Goal: Task Accomplishment & Management: Complete application form

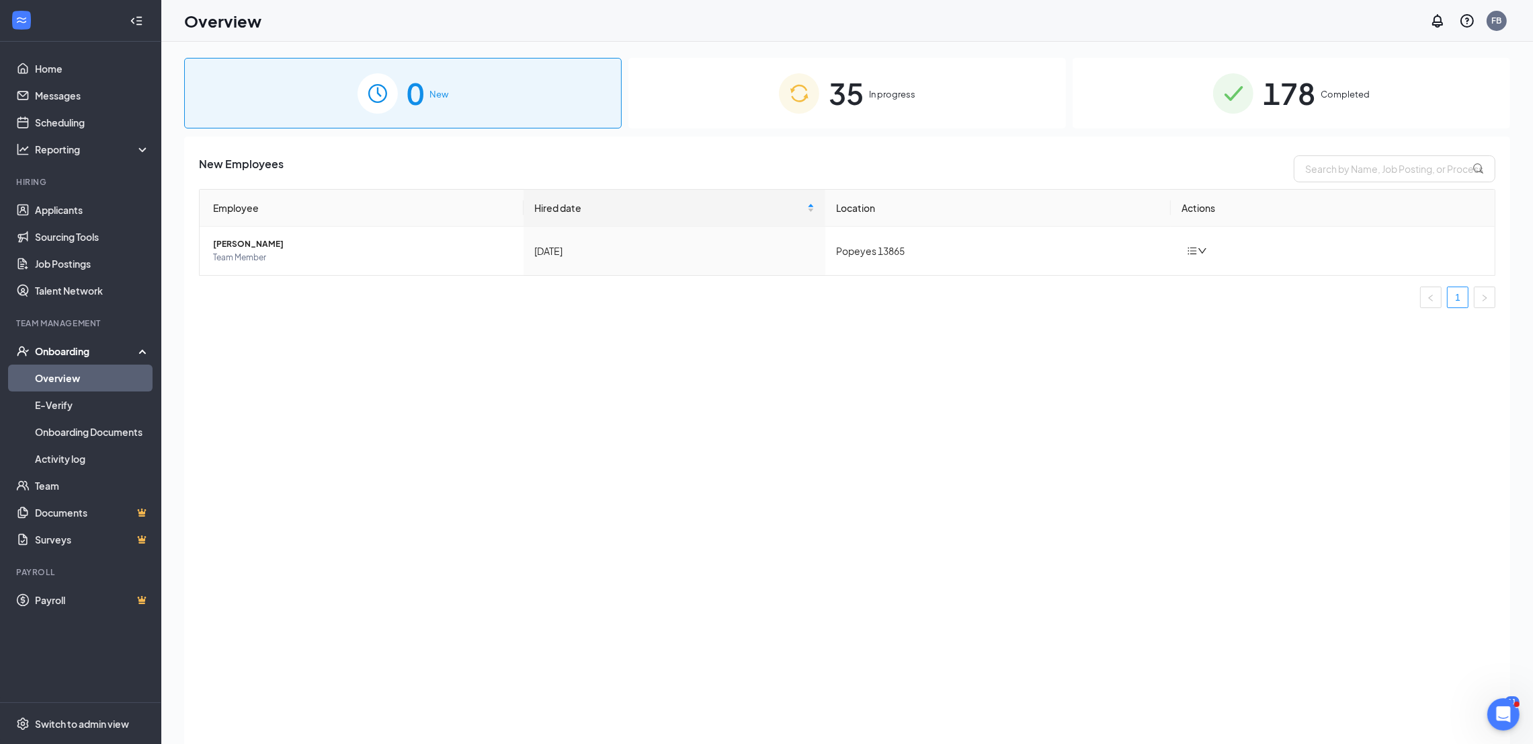
click at [894, 89] on span "In progress" at bounding box center [892, 93] width 46 height 13
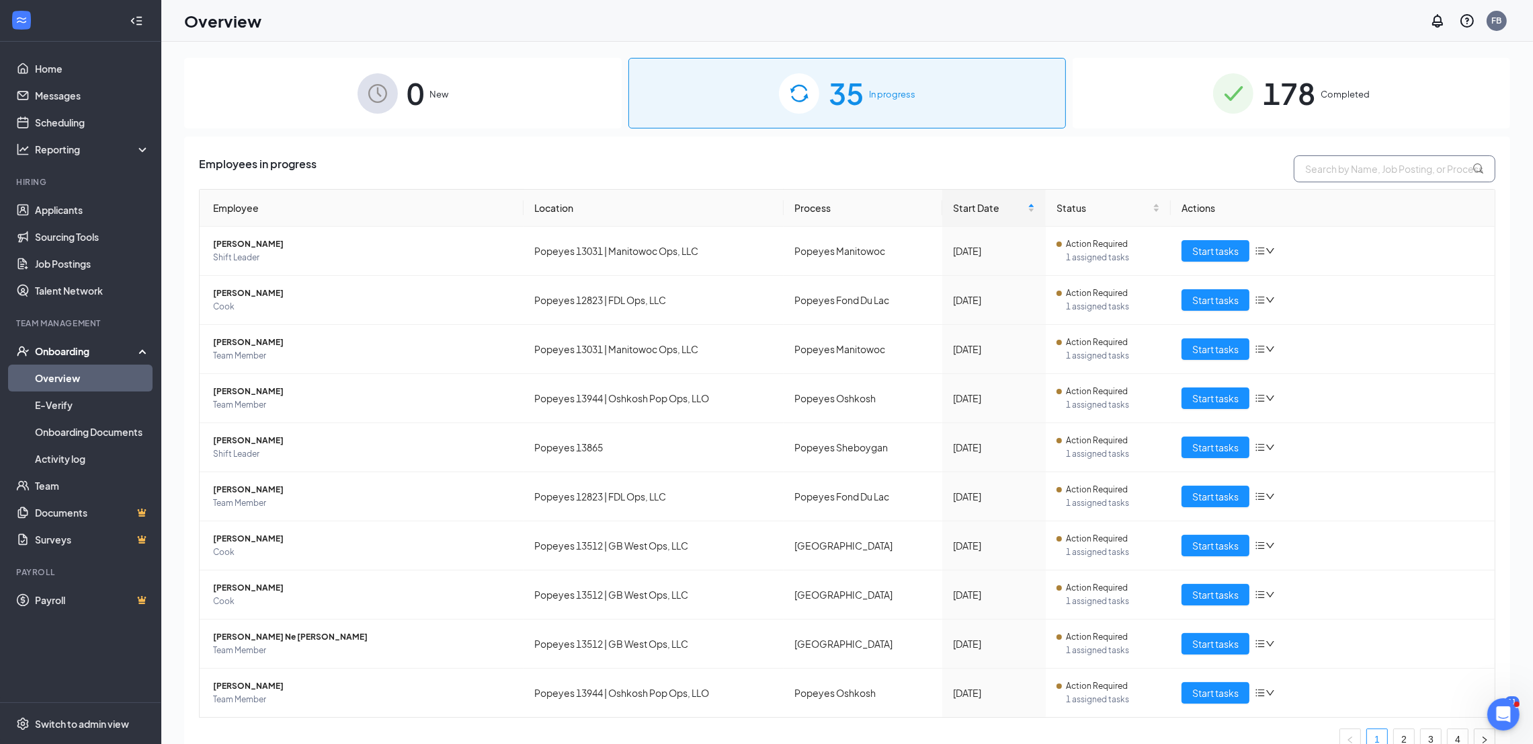
click at [1334, 165] on input "text" at bounding box center [1395, 168] width 202 height 27
paste input "[PERSON_NAME]"
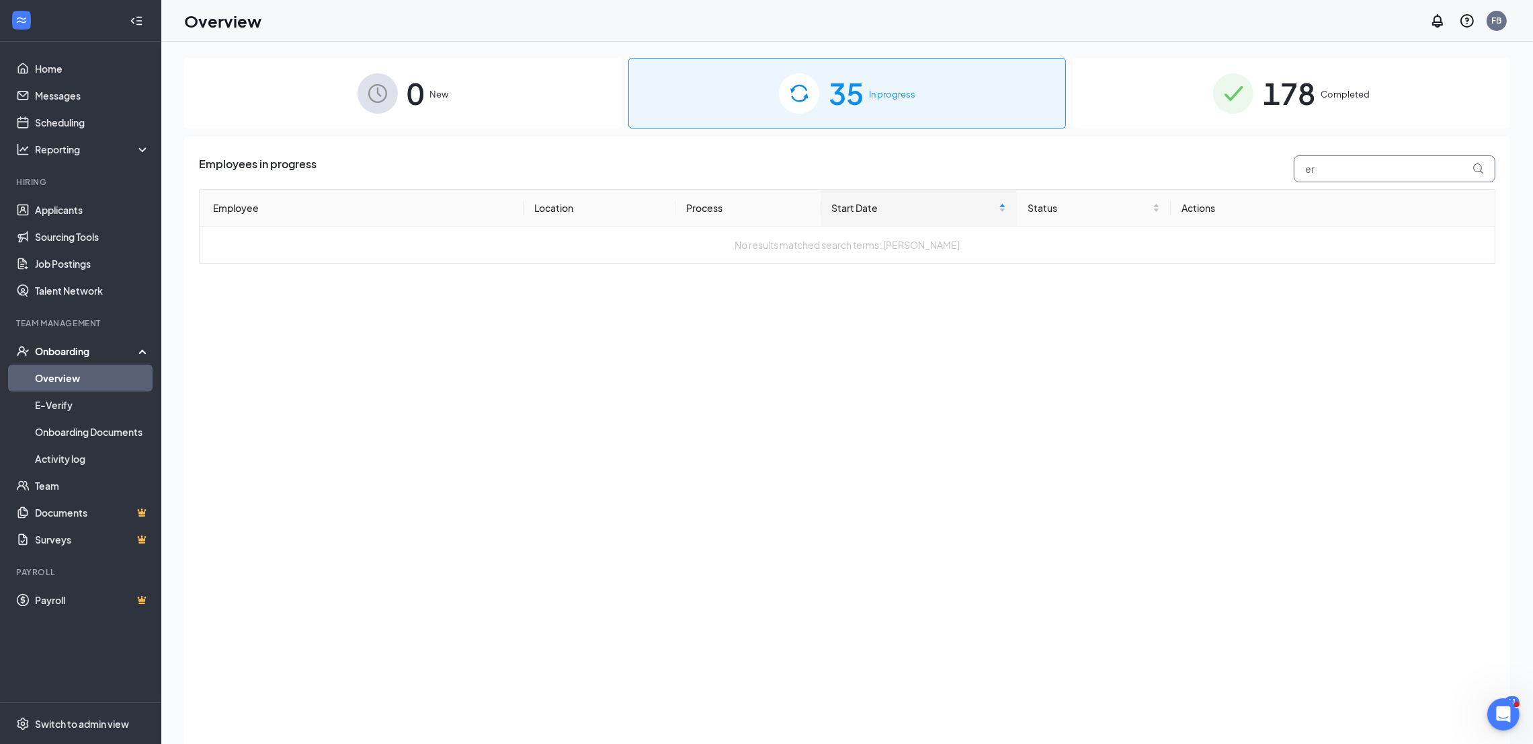
type input "r"
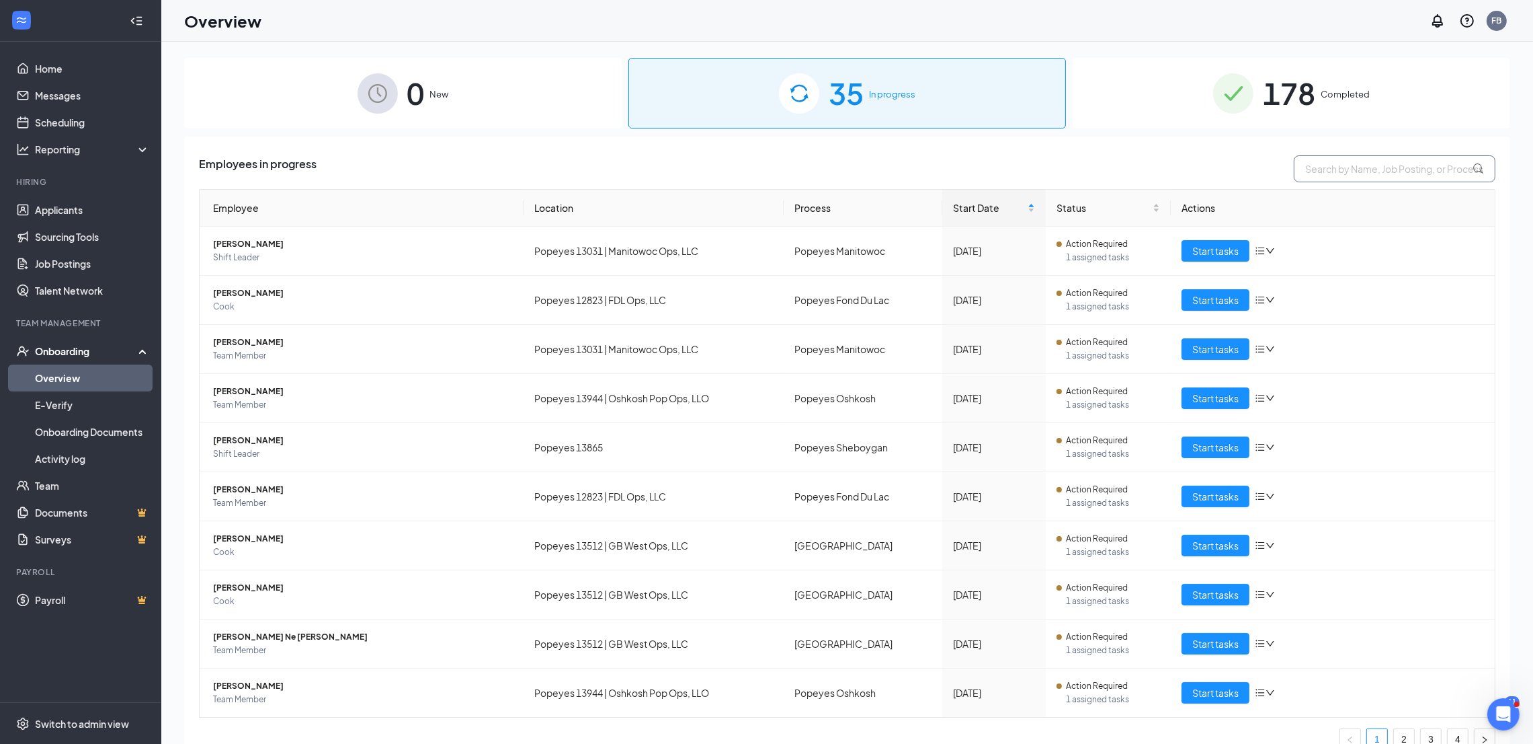
click at [1406, 169] on input "text" at bounding box center [1395, 168] width 202 height 27
paste input "[PERSON_NAME] [PERSON_NAME]"
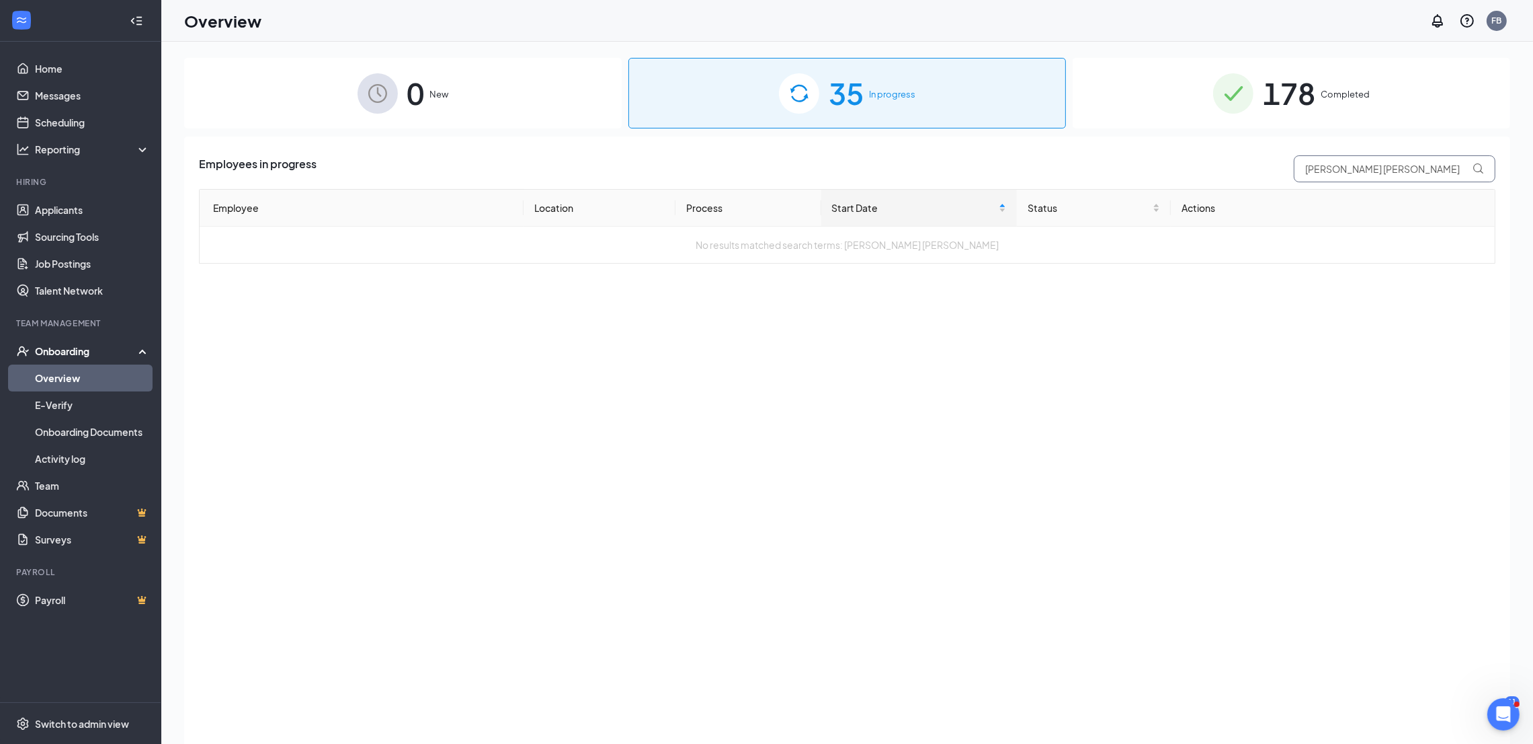
type input "[PERSON_NAME] [PERSON_NAME]"
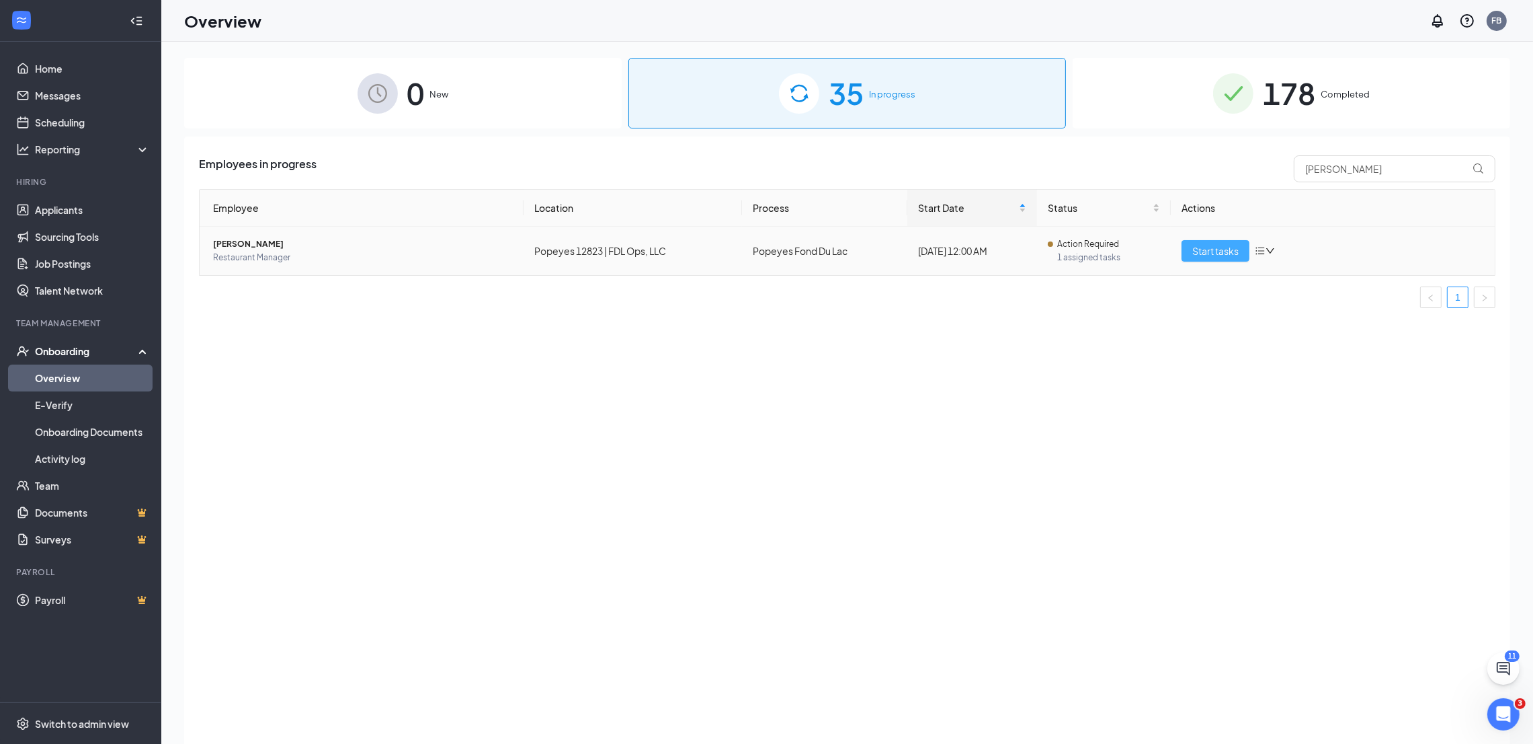
click at [1212, 252] on span "Start tasks" at bounding box center [1216, 250] width 46 height 15
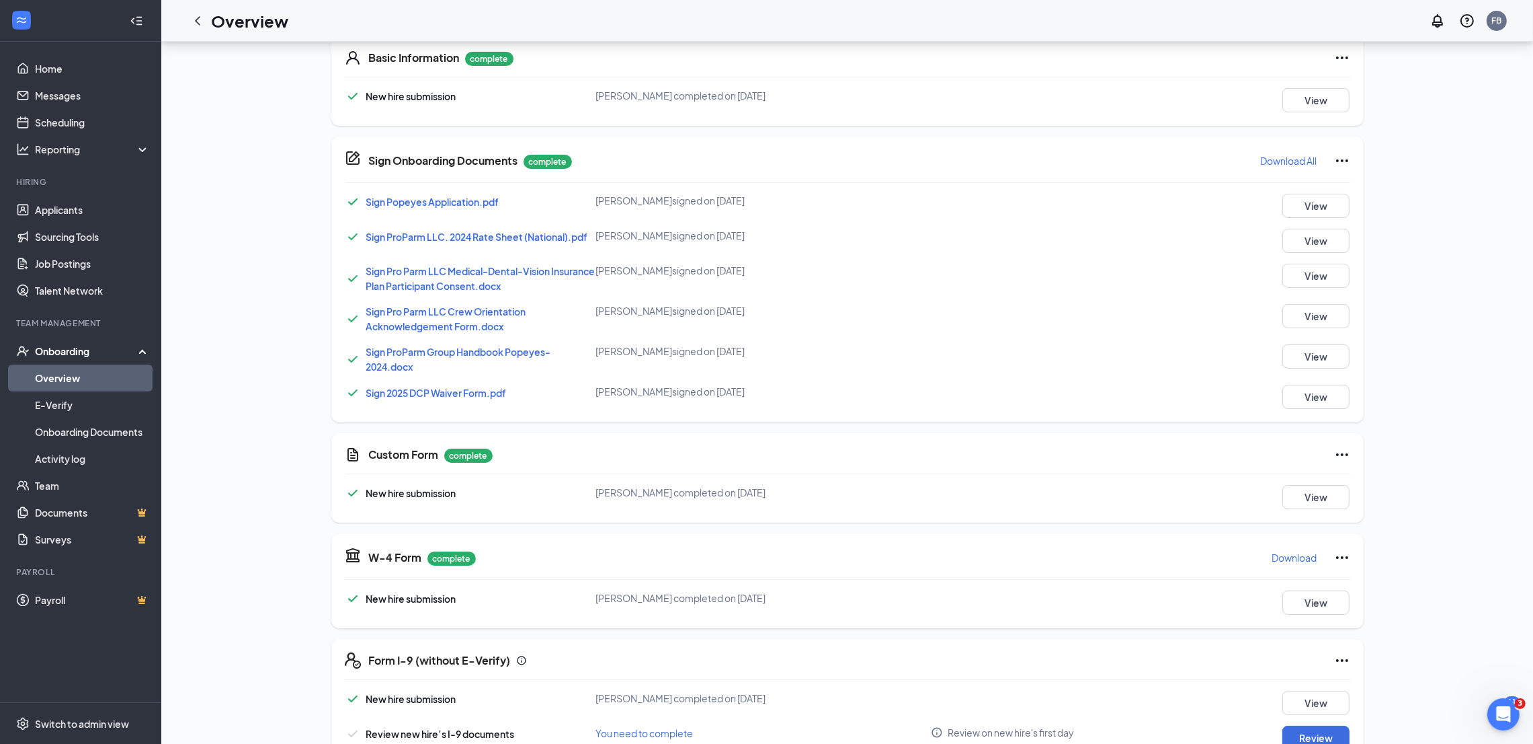
scroll to position [302, 0]
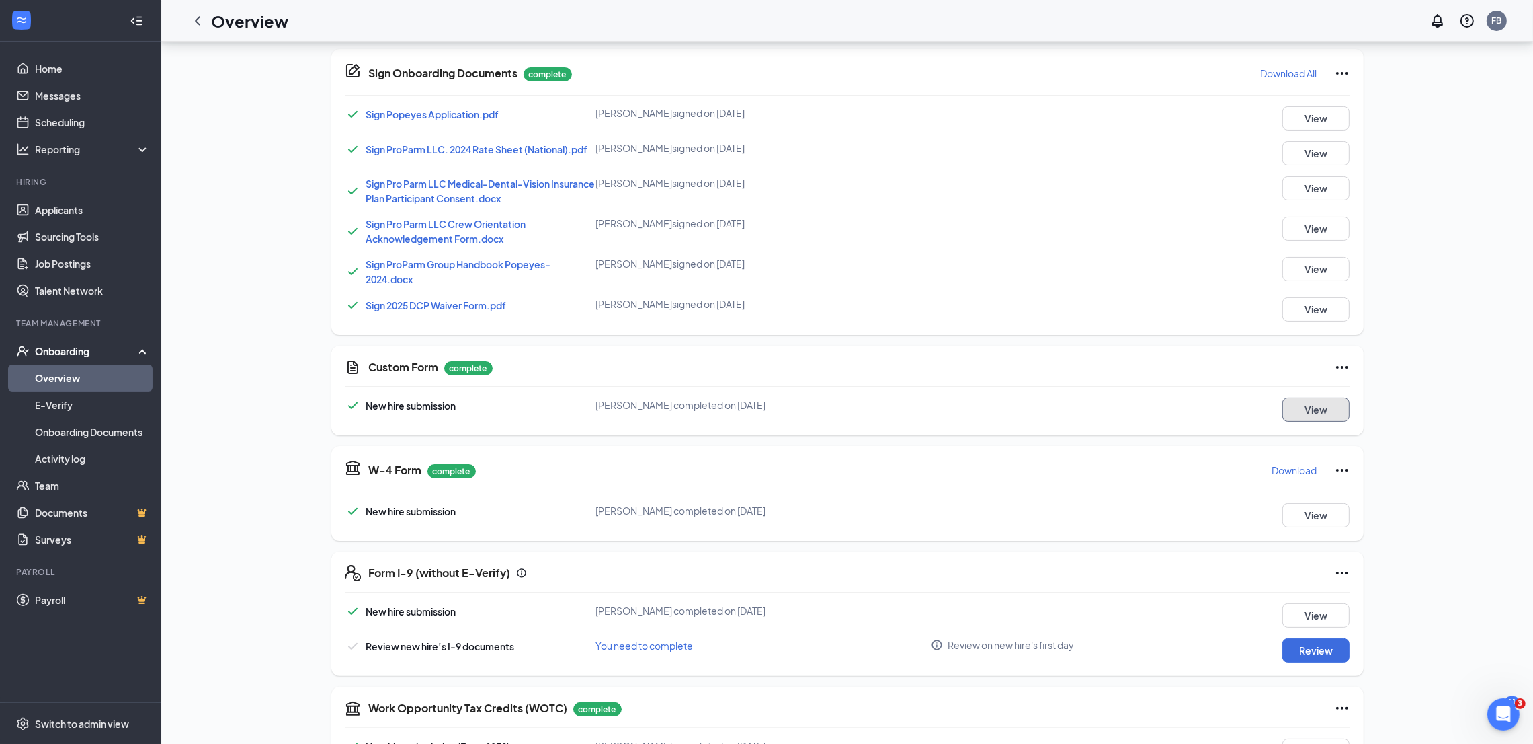
click at [1318, 408] on button "View" at bounding box center [1316, 409] width 67 height 24
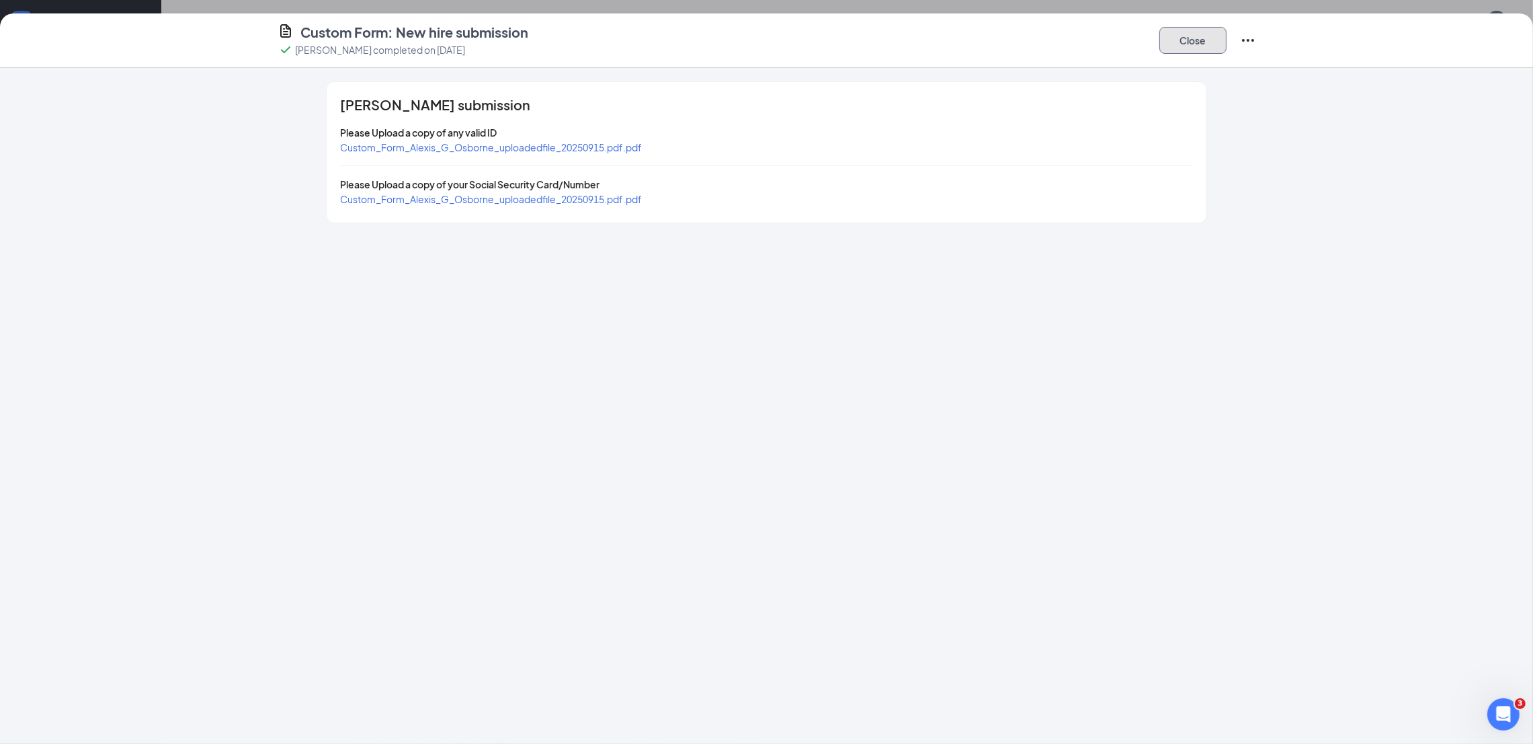
click at [1181, 36] on button "Close" at bounding box center [1193, 40] width 67 height 27
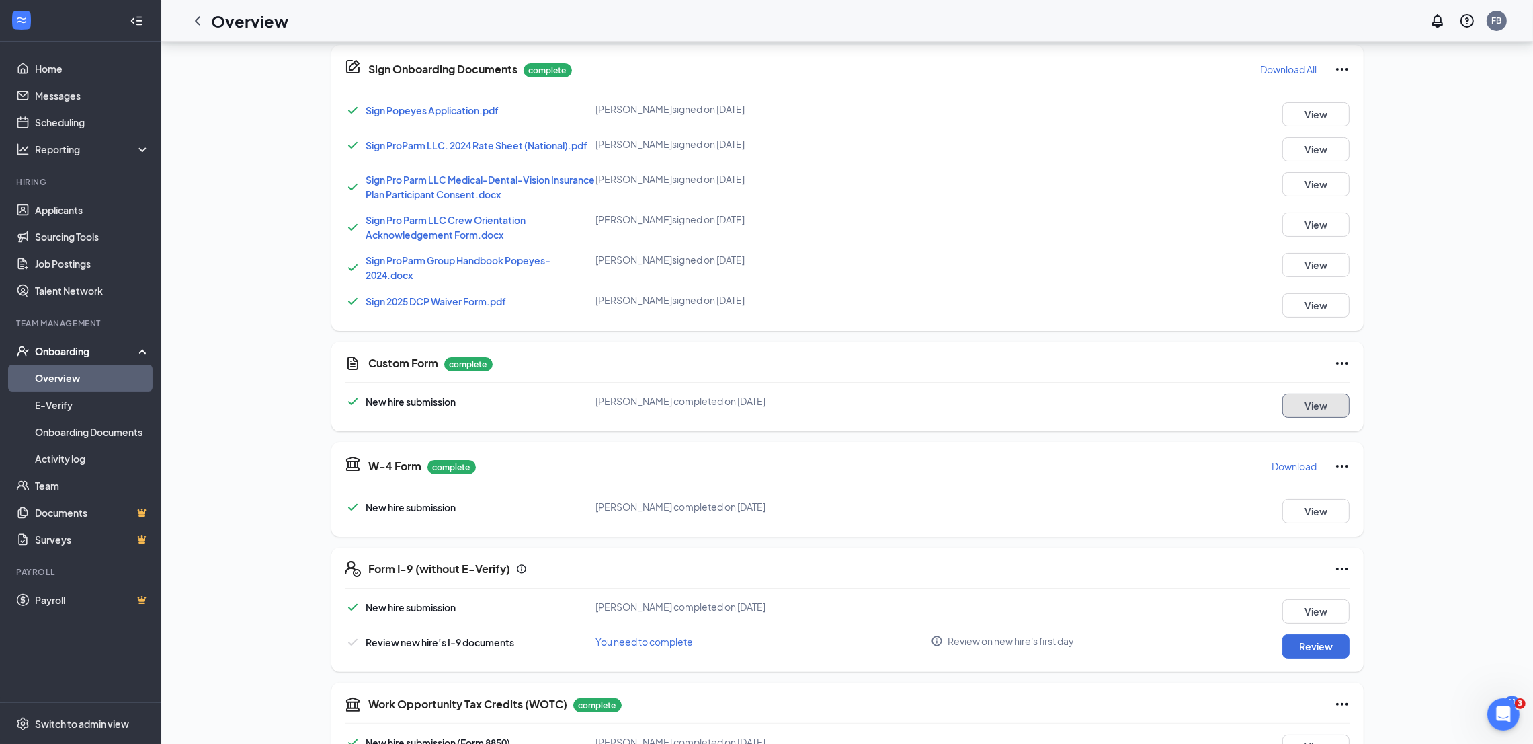
scroll to position [382, 0]
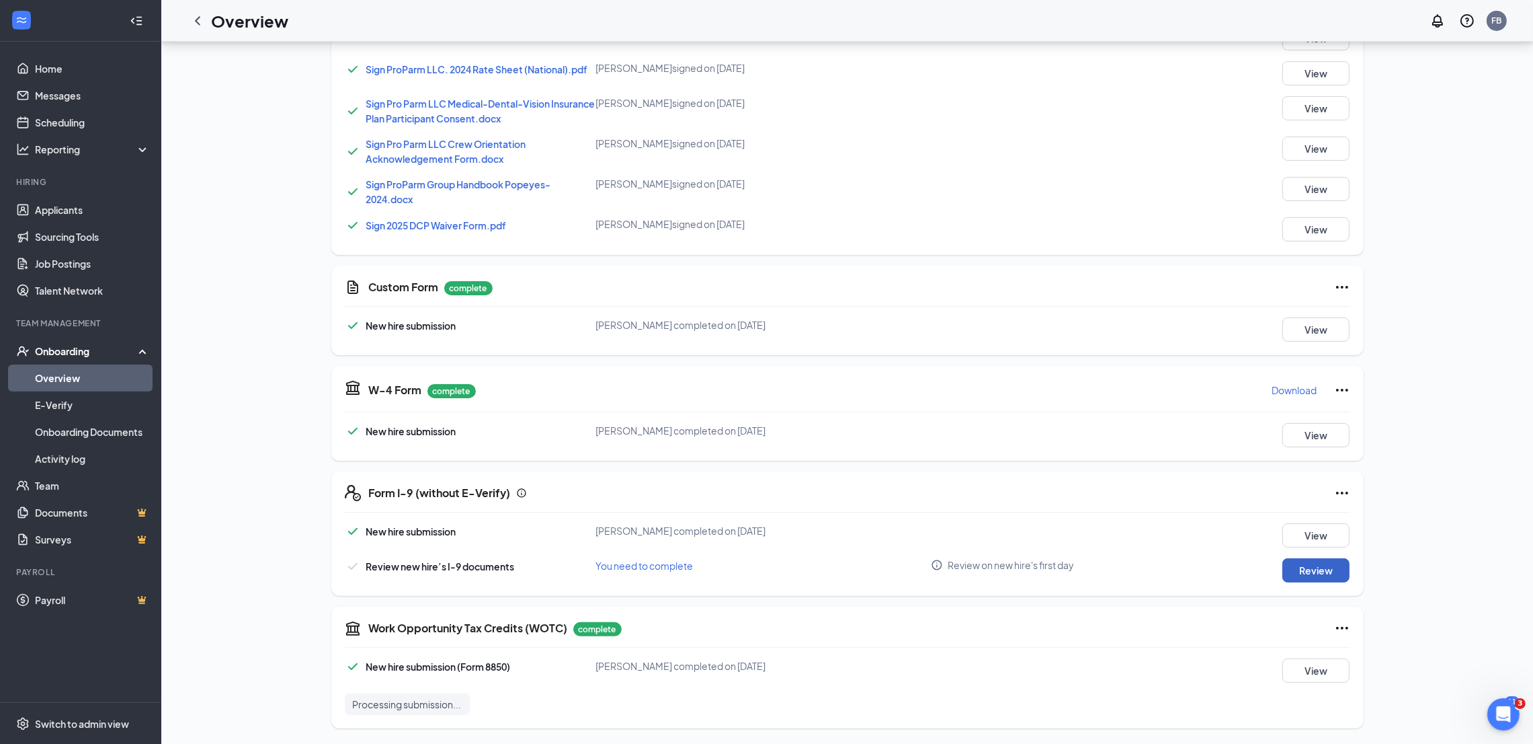
click at [1312, 571] on button "Review" at bounding box center [1316, 570] width 67 height 24
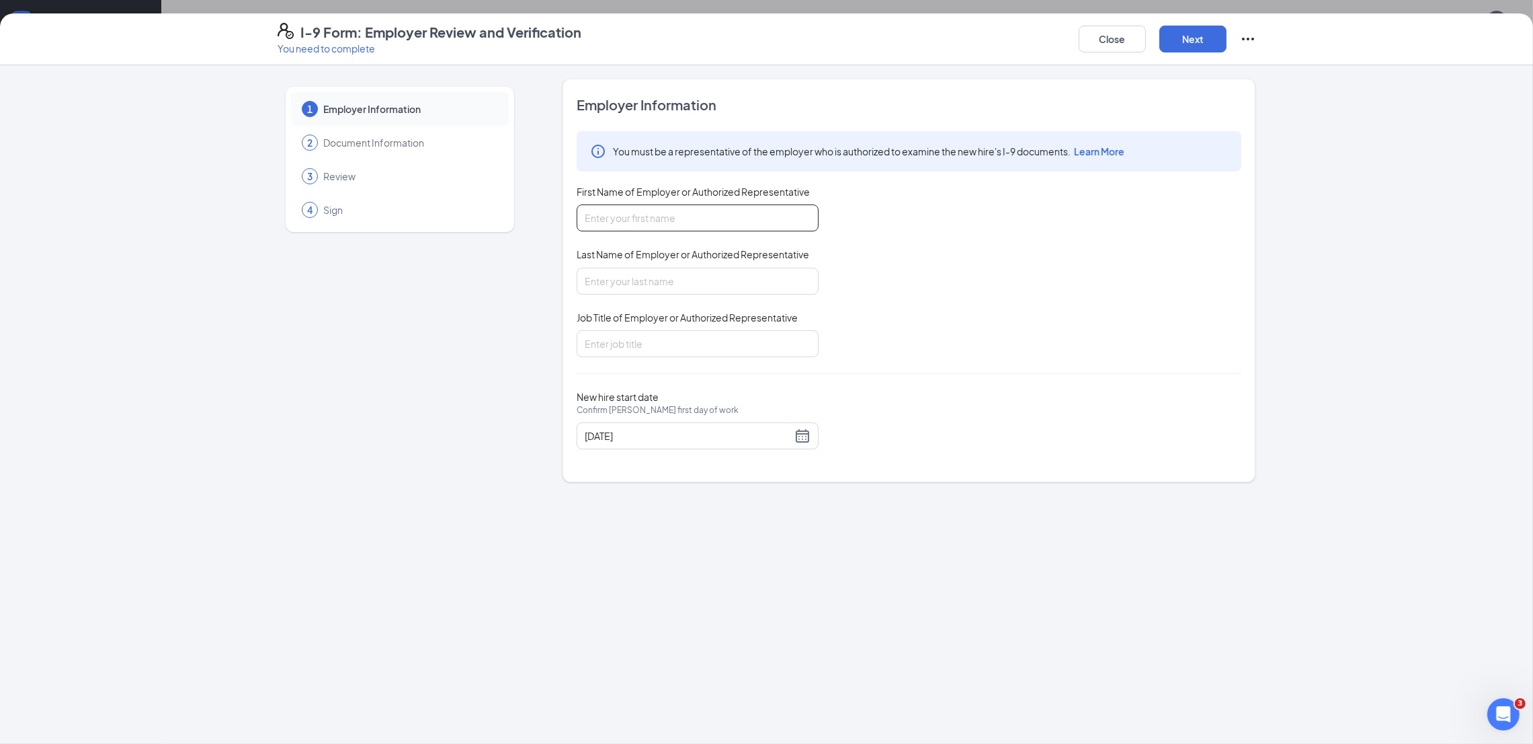
click at [688, 220] on input "First Name of Employer or Authorized Representative" at bounding box center [698, 217] width 242 height 27
type input "Faisal"
click at [691, 282] on input "Last Name of Employer or Authorized Representative" at bounding box center [698, 281] width 242 height 27
type input "Bashir"
click at [700, 340] on input "Job Title of Employer or Authorized Representative" at bounding box center [698, 343] width 242 height 27
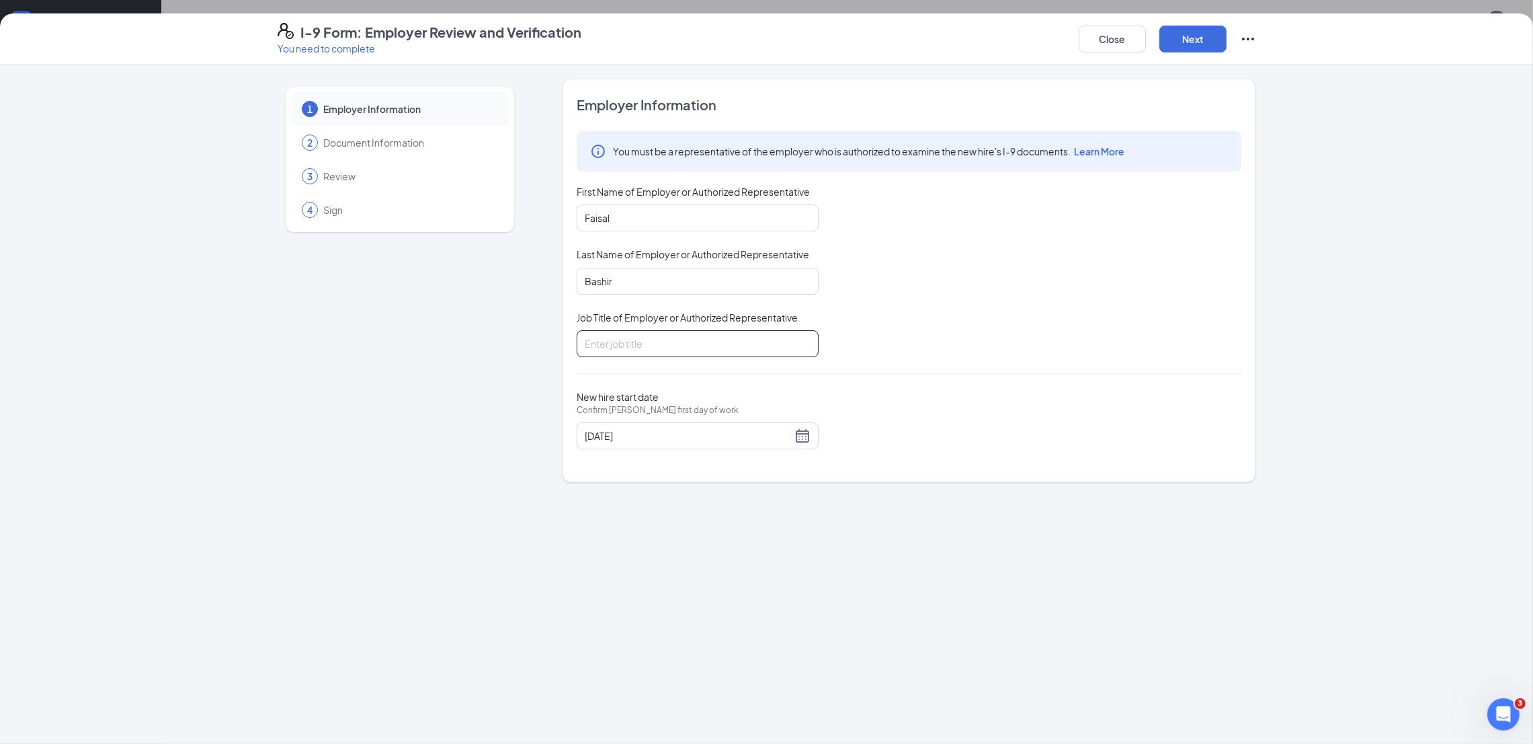
type input "Administrative Assistant"
click at [1195, 36] on button "Next" at bounding box center [1193, 39] width 67 height 27
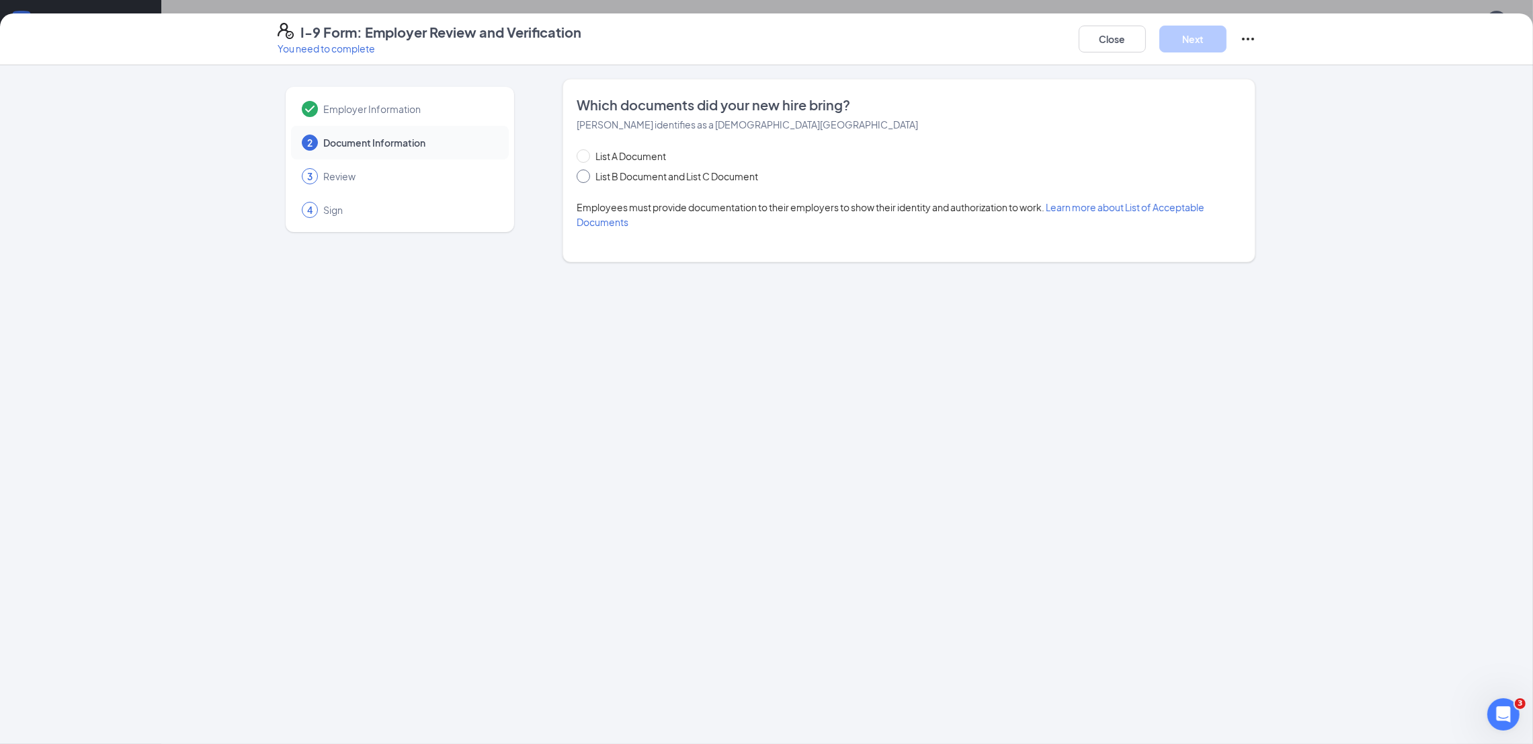
click at [635, 173] on span "List B Document and List C Document" at bounding box center [676, 176] width 173 height 15
click at [586, 173] on input "List B Document and List C Document" at bounding box center [581, 173] width 9 height 9
radio input "true"
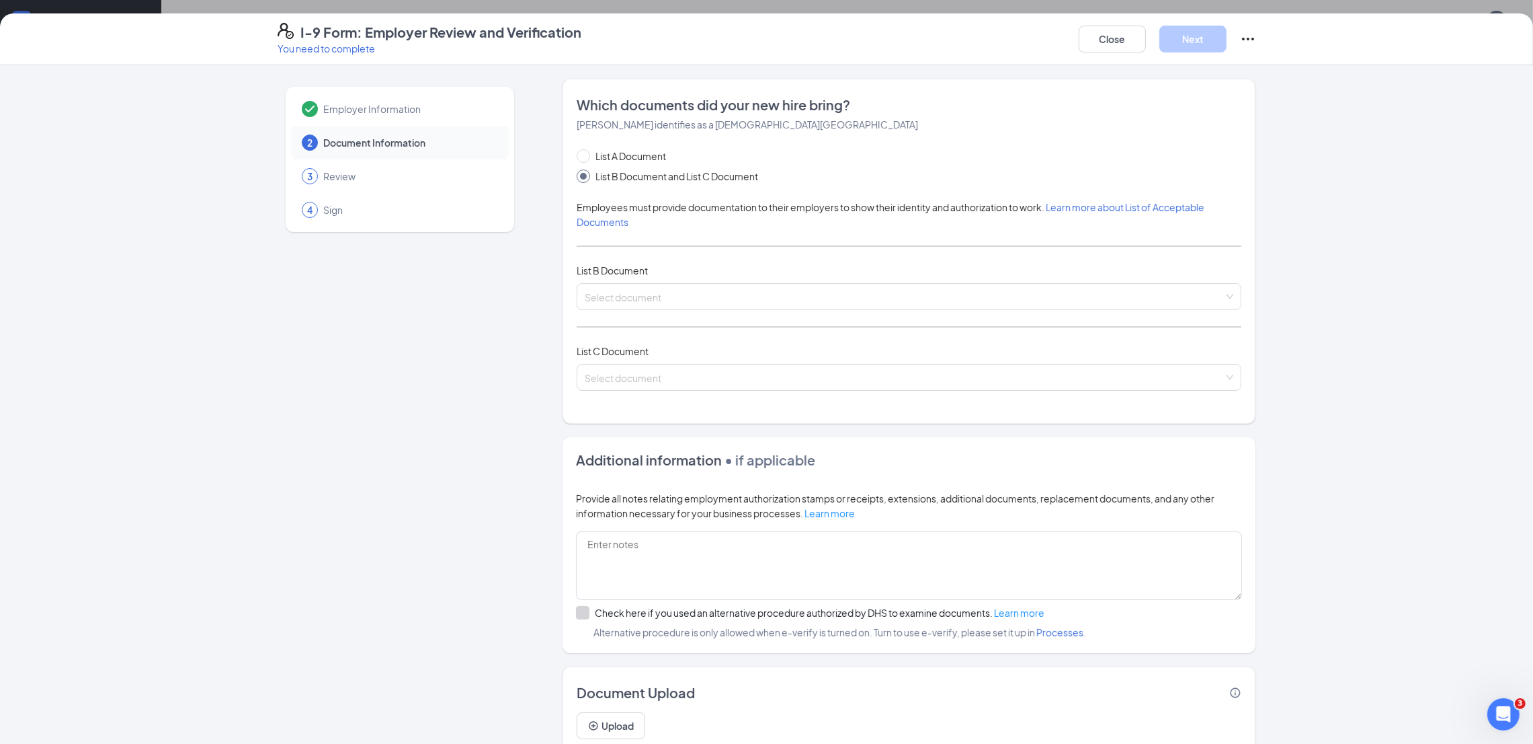
click at [660, 267] on div "List B Document" at bounding box center [909, 270] width 665 height 15
click at [639, 296] on input "search" at bounding box center [904, 294] width 639 height 20
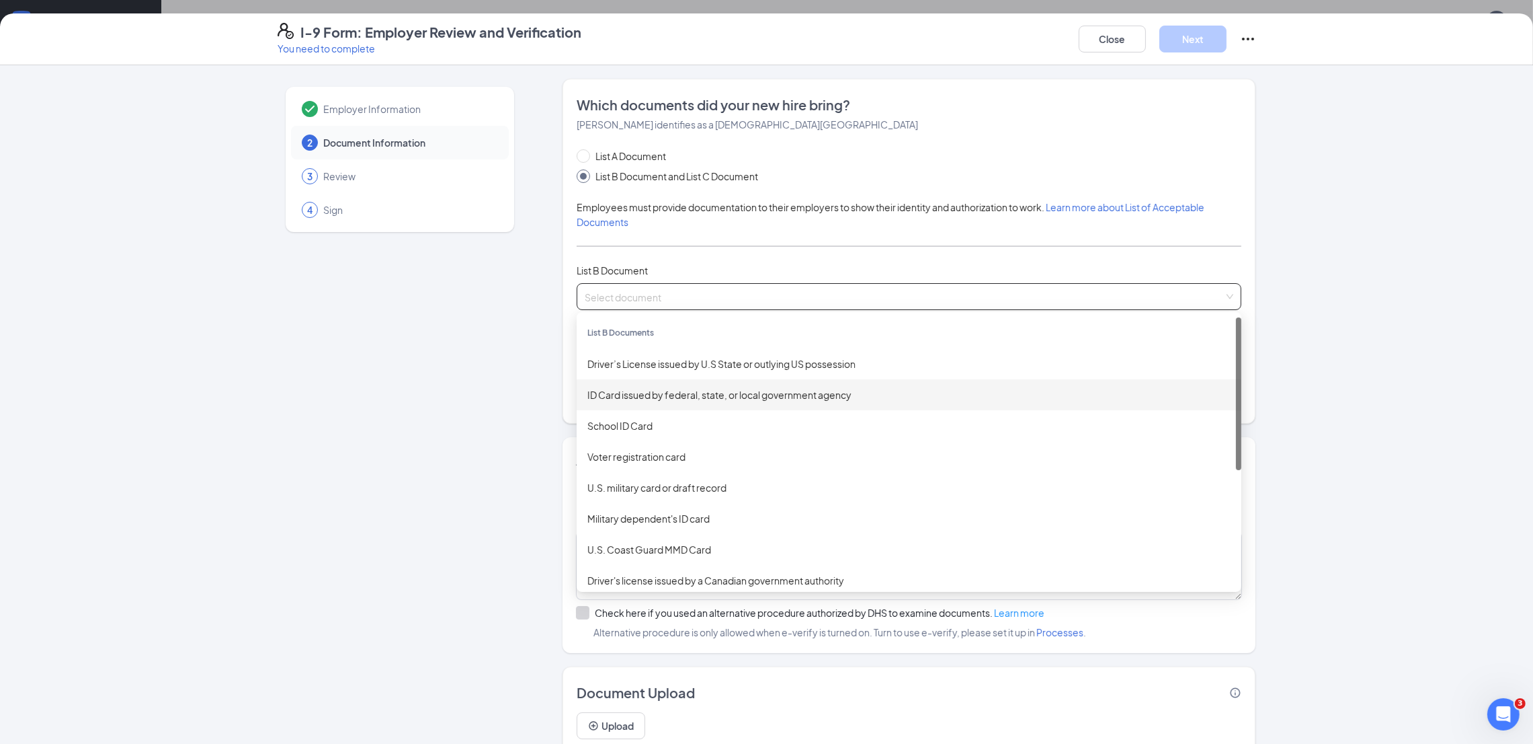
click at [666, 396] on div "ID Card issued by federal, state, or local government agency" at bounding box center [909, 394] width 643 height 15
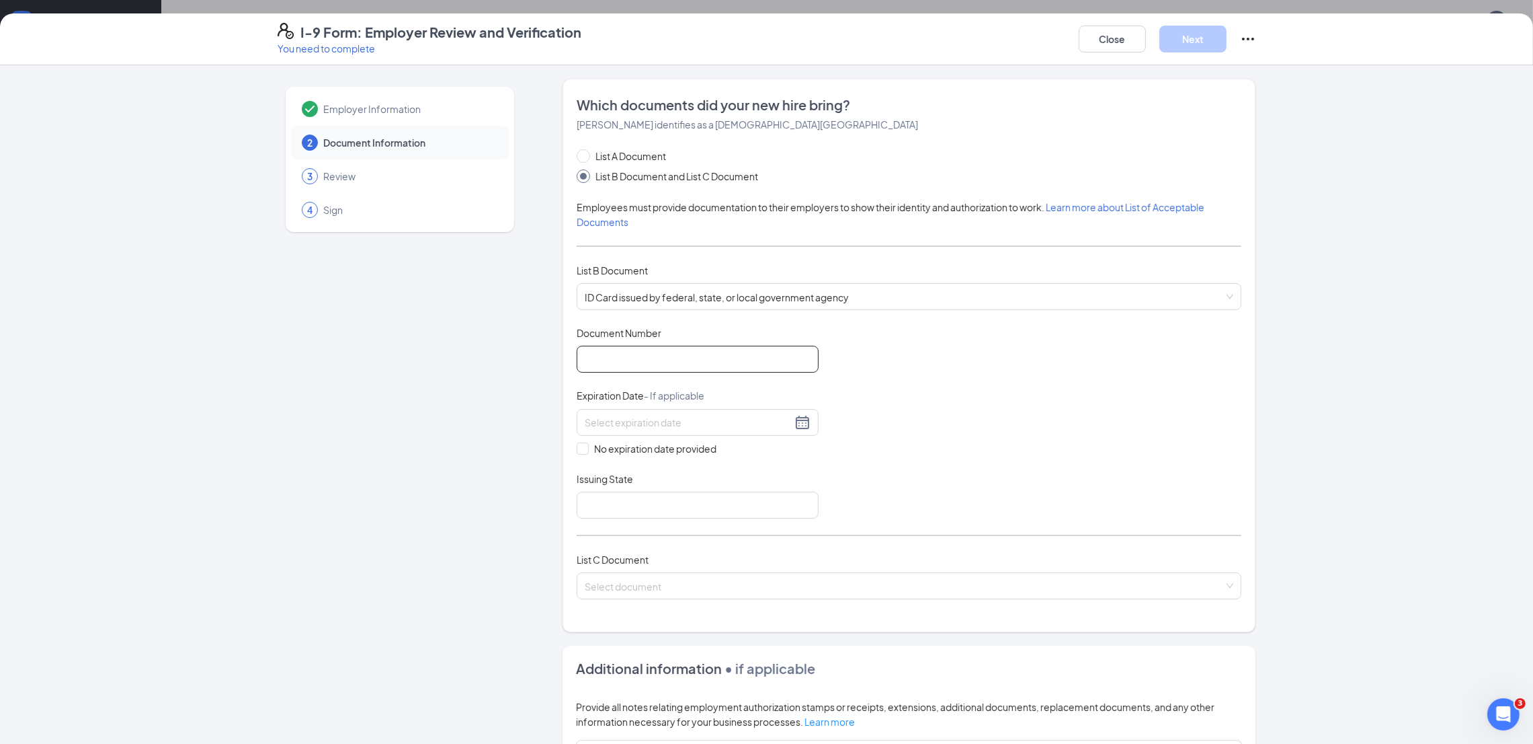
click at [672, 360] on input "Document Number" at bounding box center [698, 359] width 242 height 27
paste input "0216-0078-8567-02"
type input "0216-0078-8567-02"
click at [673, 425] on input at bounding box center [688, 422] width 207 height 15
click at [745, 452] on span "button" at bounding box center [745, 453] width 7 height 7
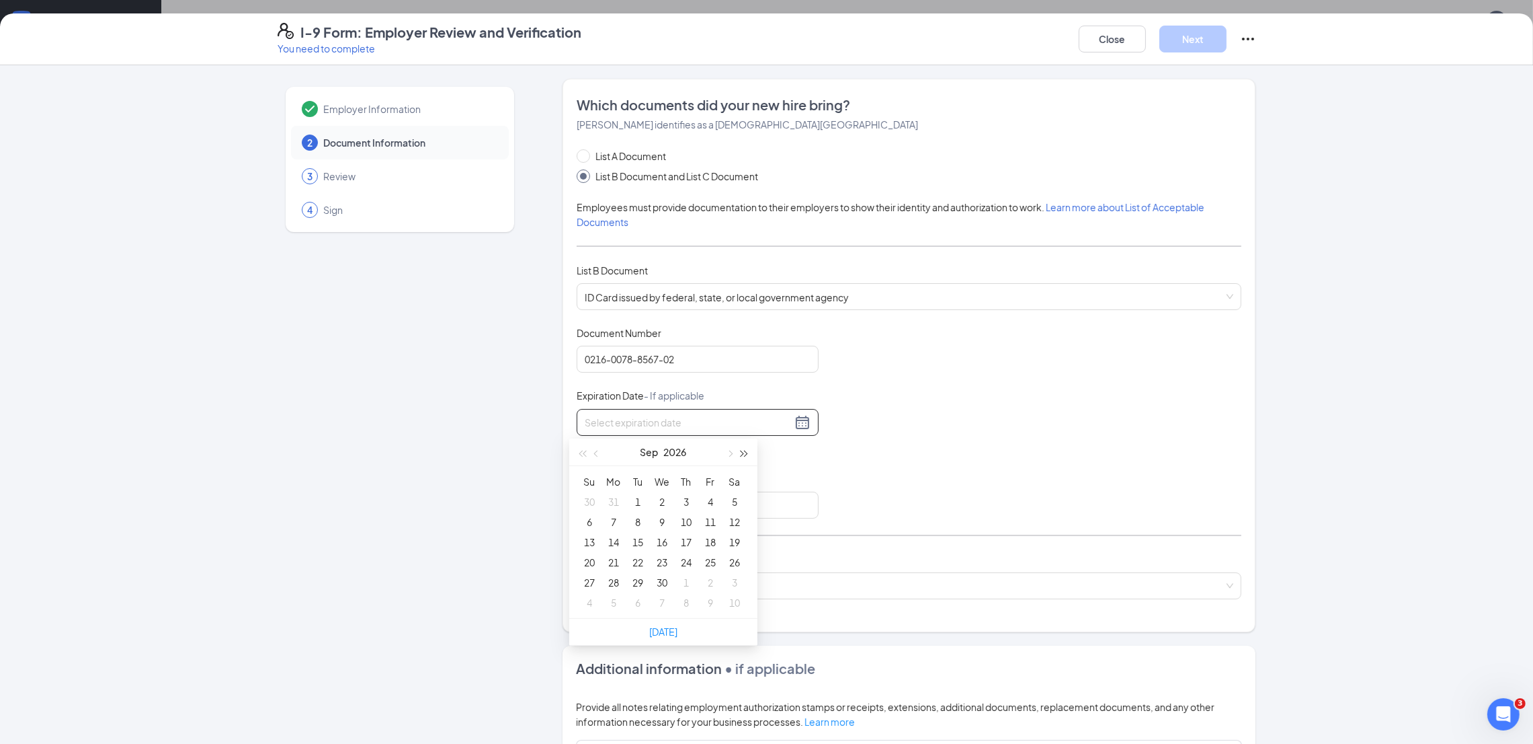
click at [745, 452] on span "button" at bounding box center [745, 453] width 7 height 7
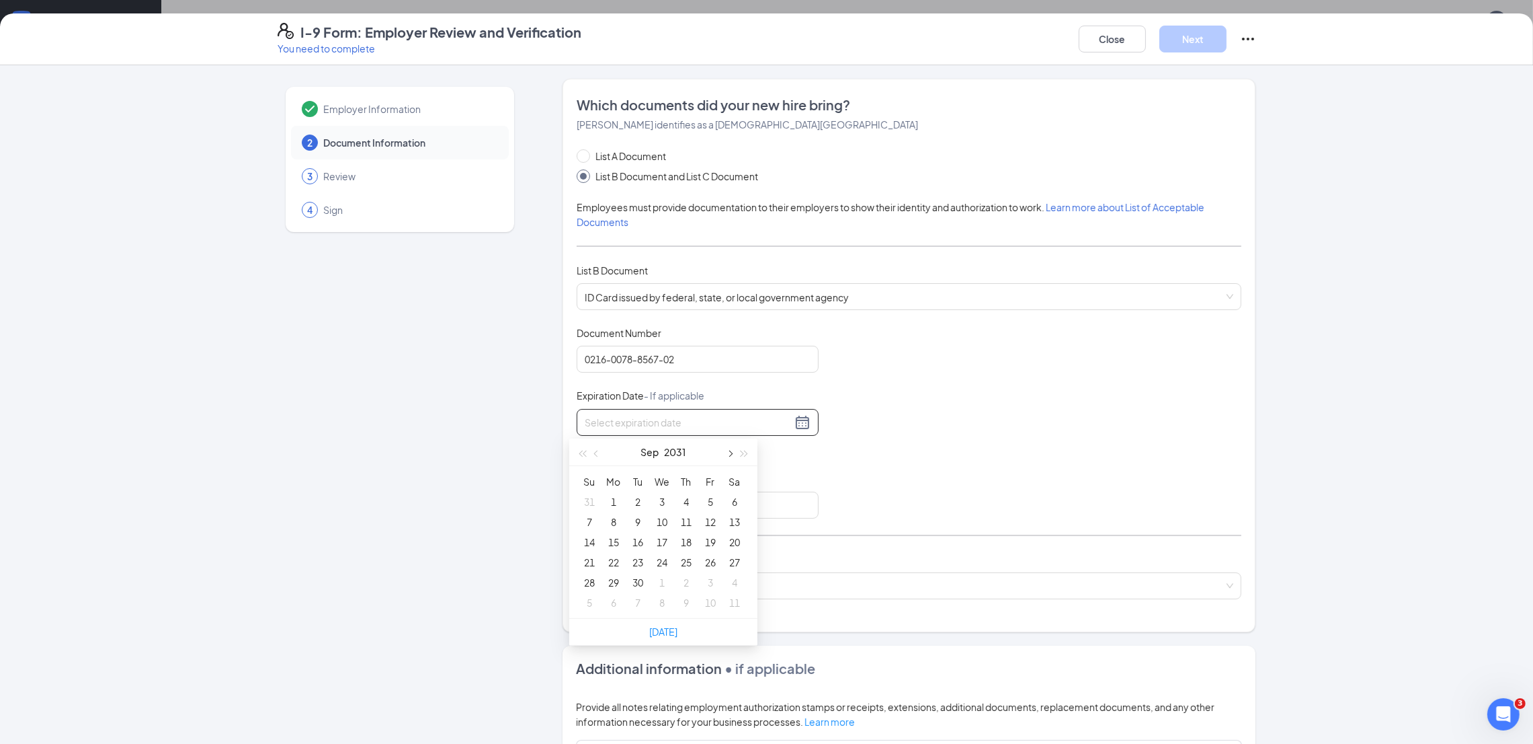
click at [729, 450] on span "button" at bounding box center [729, 453] width 7 height 7
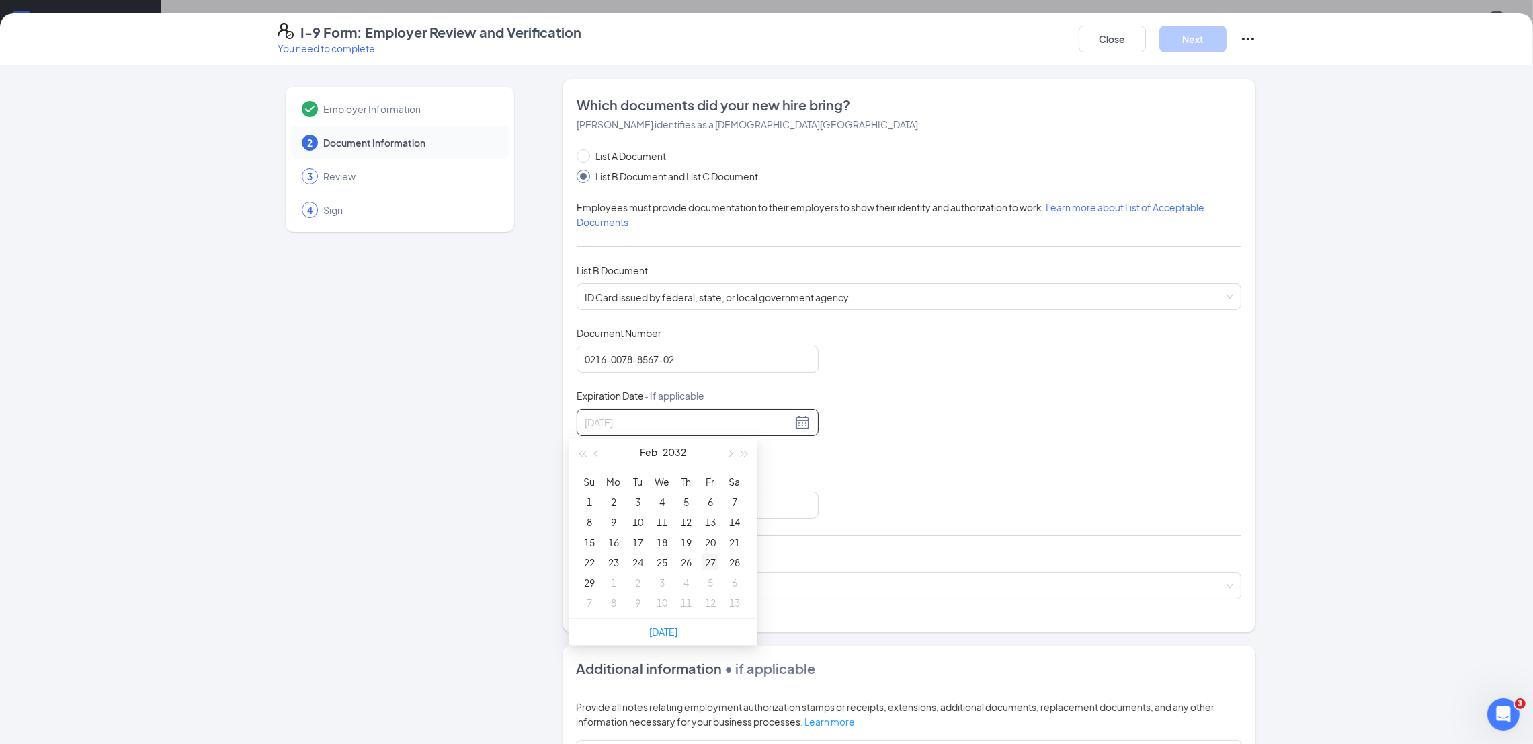
type input "02/27/2032"
click at [713, 558] on div "27" at bounding box center [711, 562] width 16 height 16
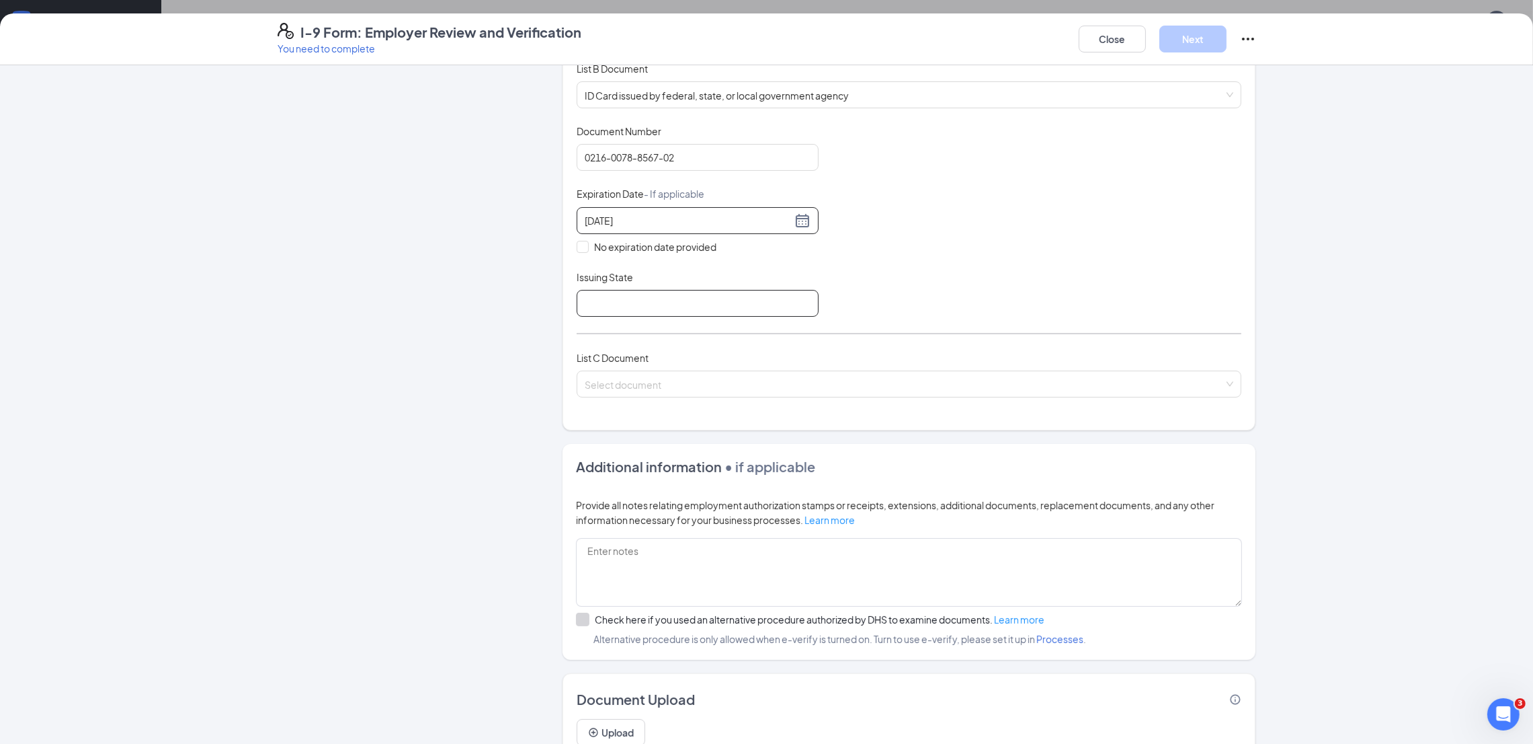
click at [660, 307] on input "Issuing State" at bounding box center [698, 303] width 242 height 27
type input "Wisconsin Administration"
click at [658, 389] on input "search" at bounding box center [904, 381] width 639 height 20
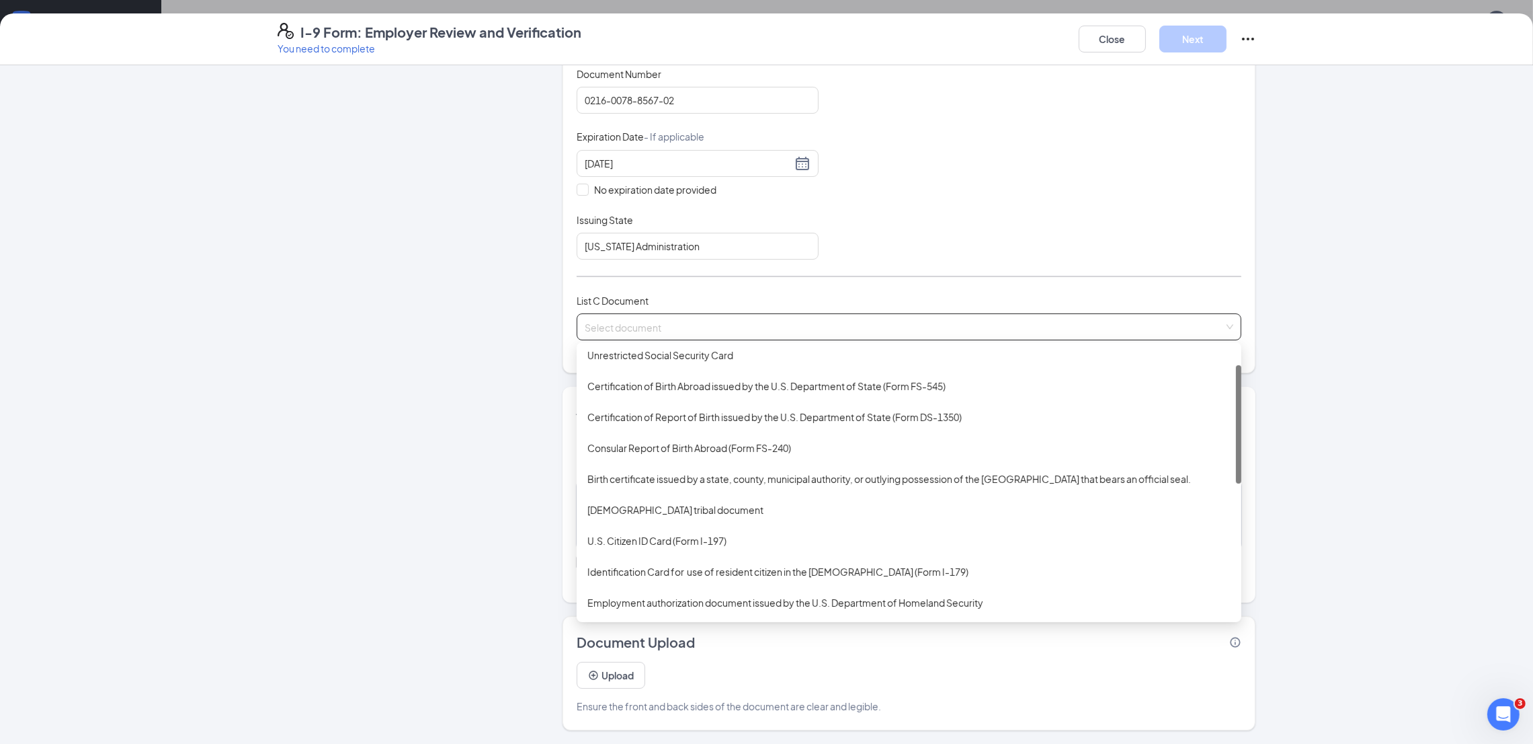
scroll to position [0, 0]
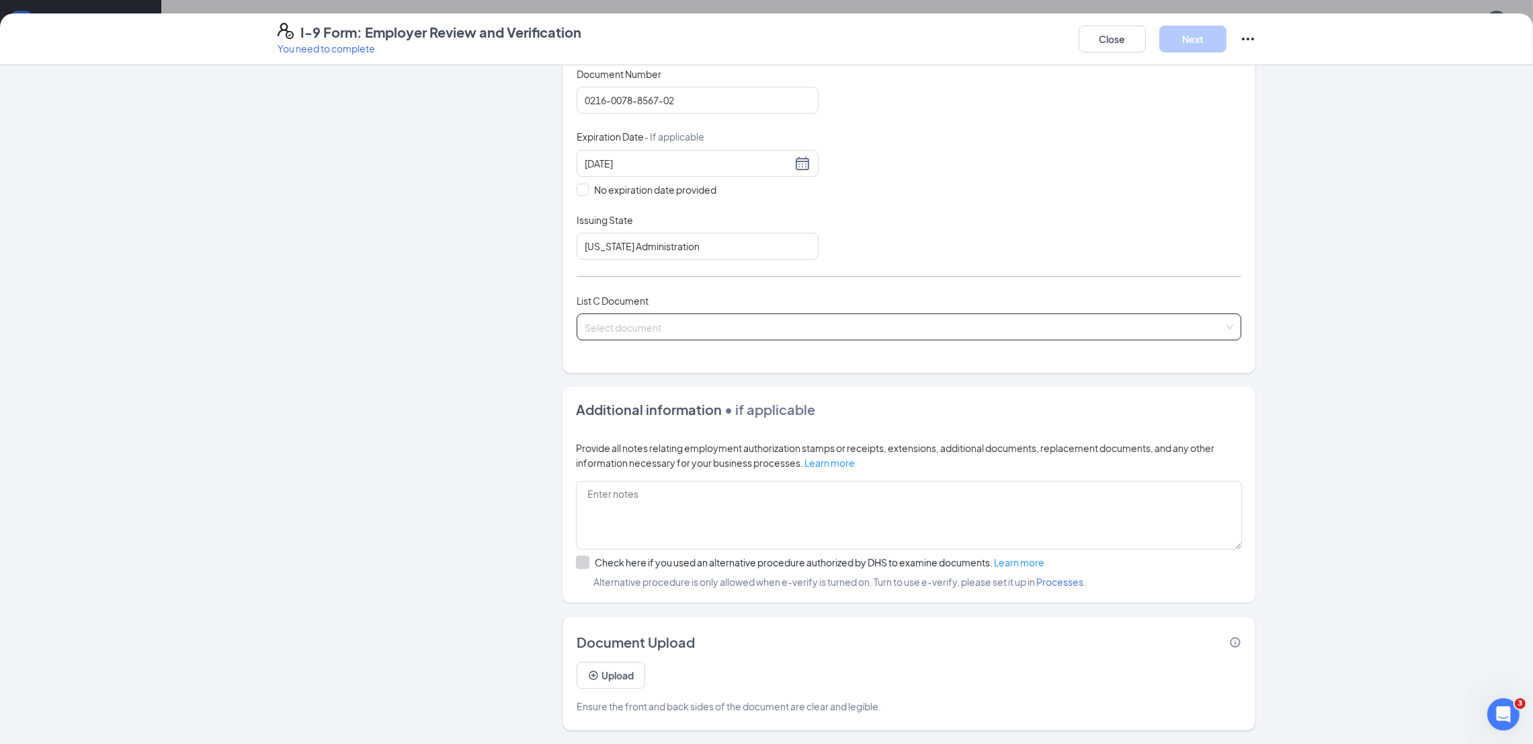
click at [633, 320] on input "search" at bounding box center [904, 324] width 639 height 20
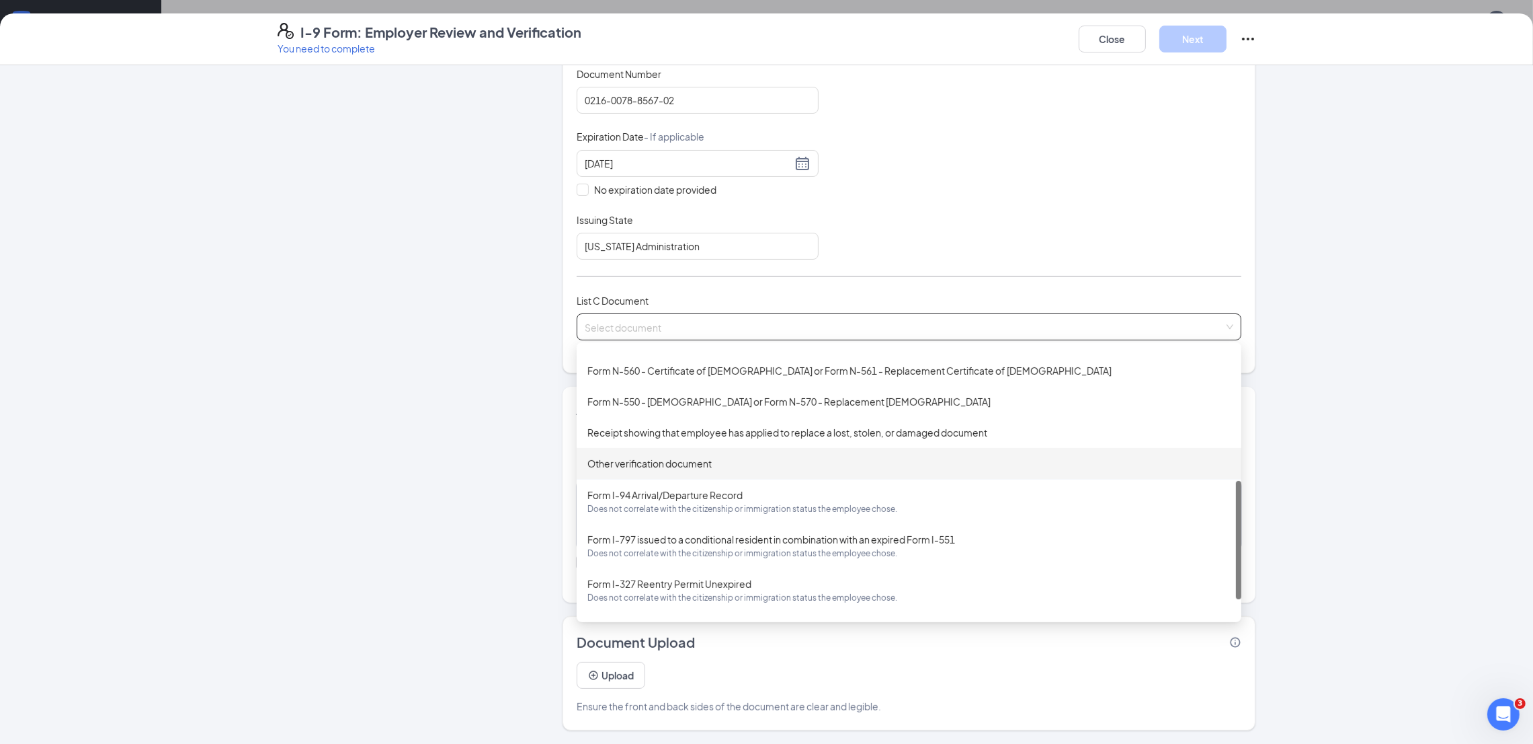
scroll to position [342, 0]
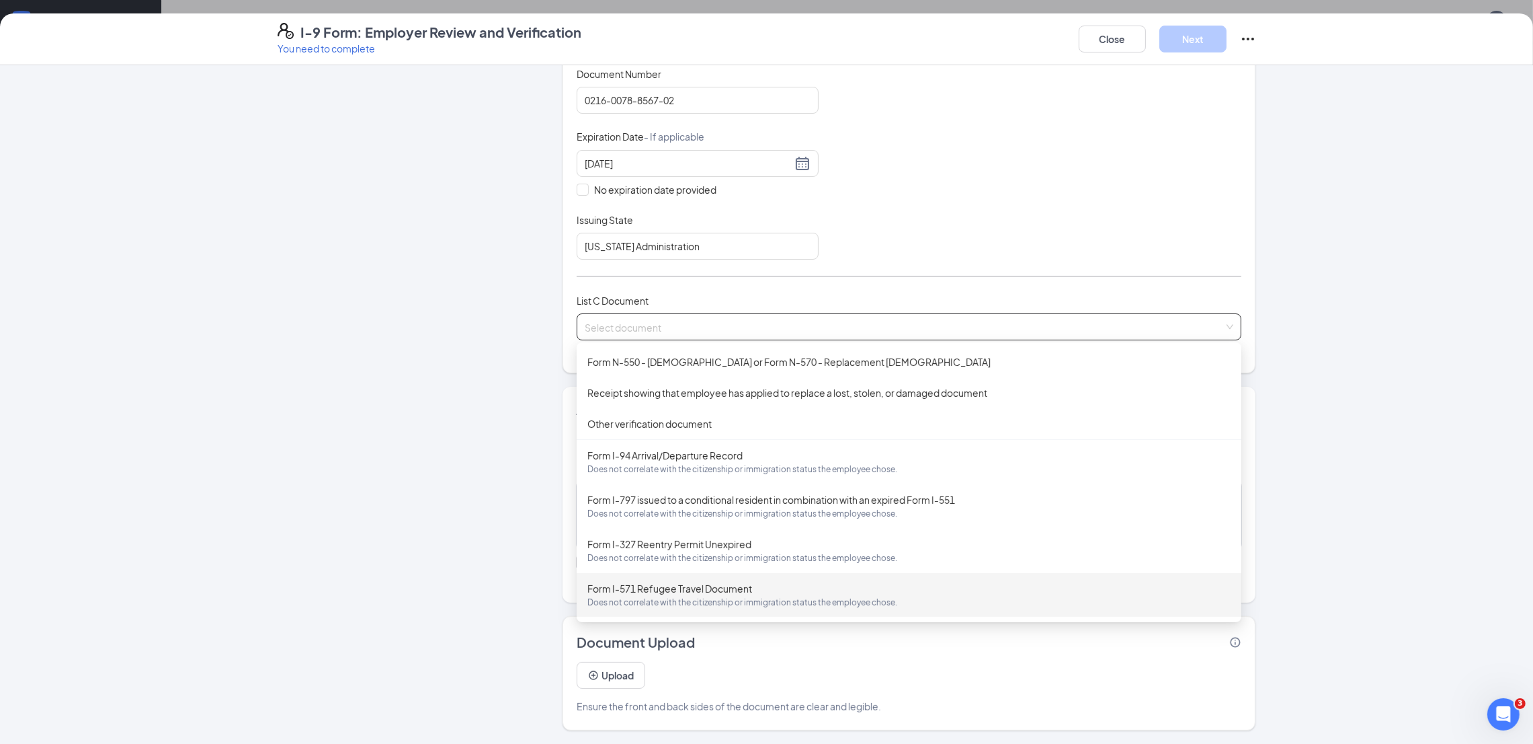
click at [631, 589] on div "Form I-571 Refugee Travel Document Does not correlate with the citizenship or i…" at bounding box center [909, 595] width 643 height 28
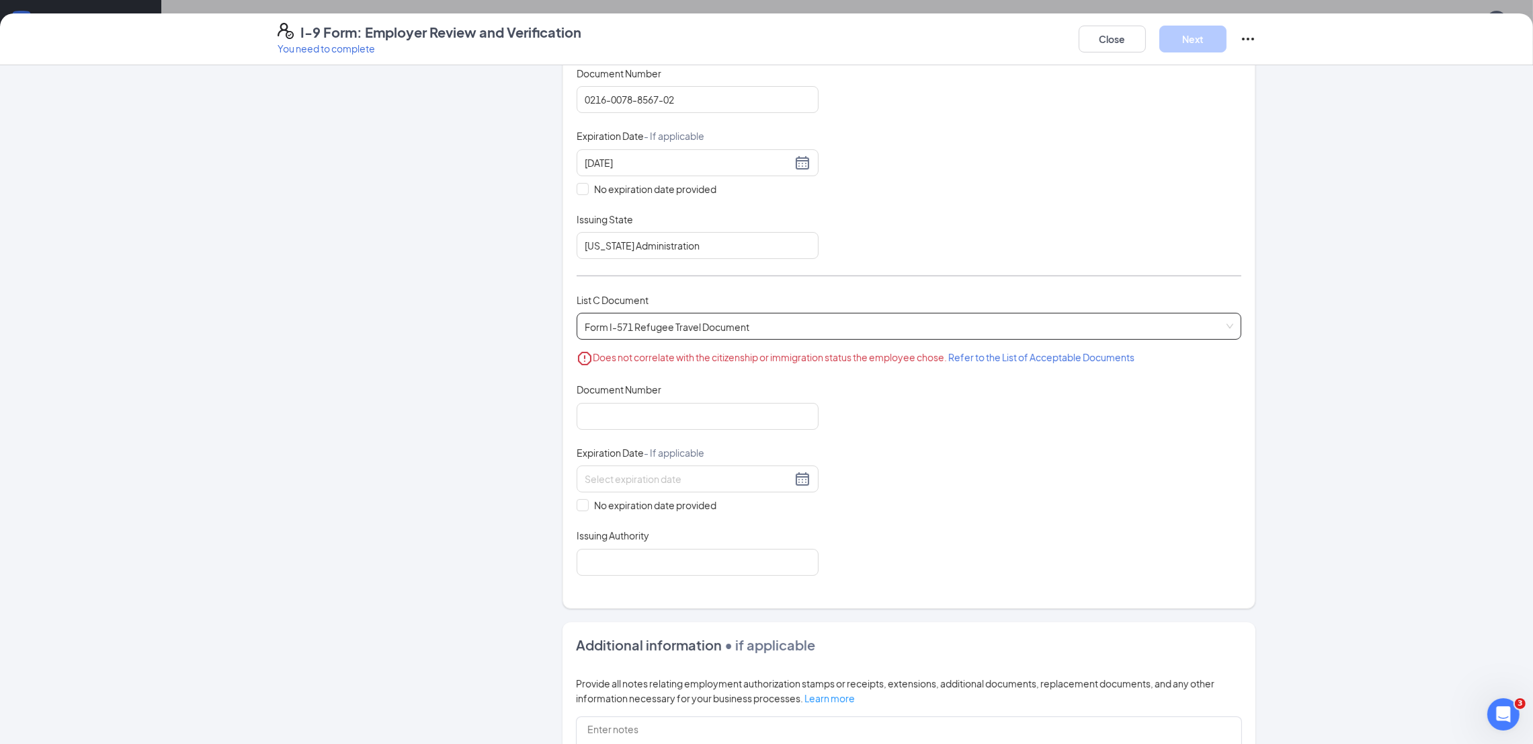
click at [791, 320] on span "Form I-571 Refugee Travel Document Does not correlate with the citizenship or i…" at bounding box center [909, 326] width 649 height 26
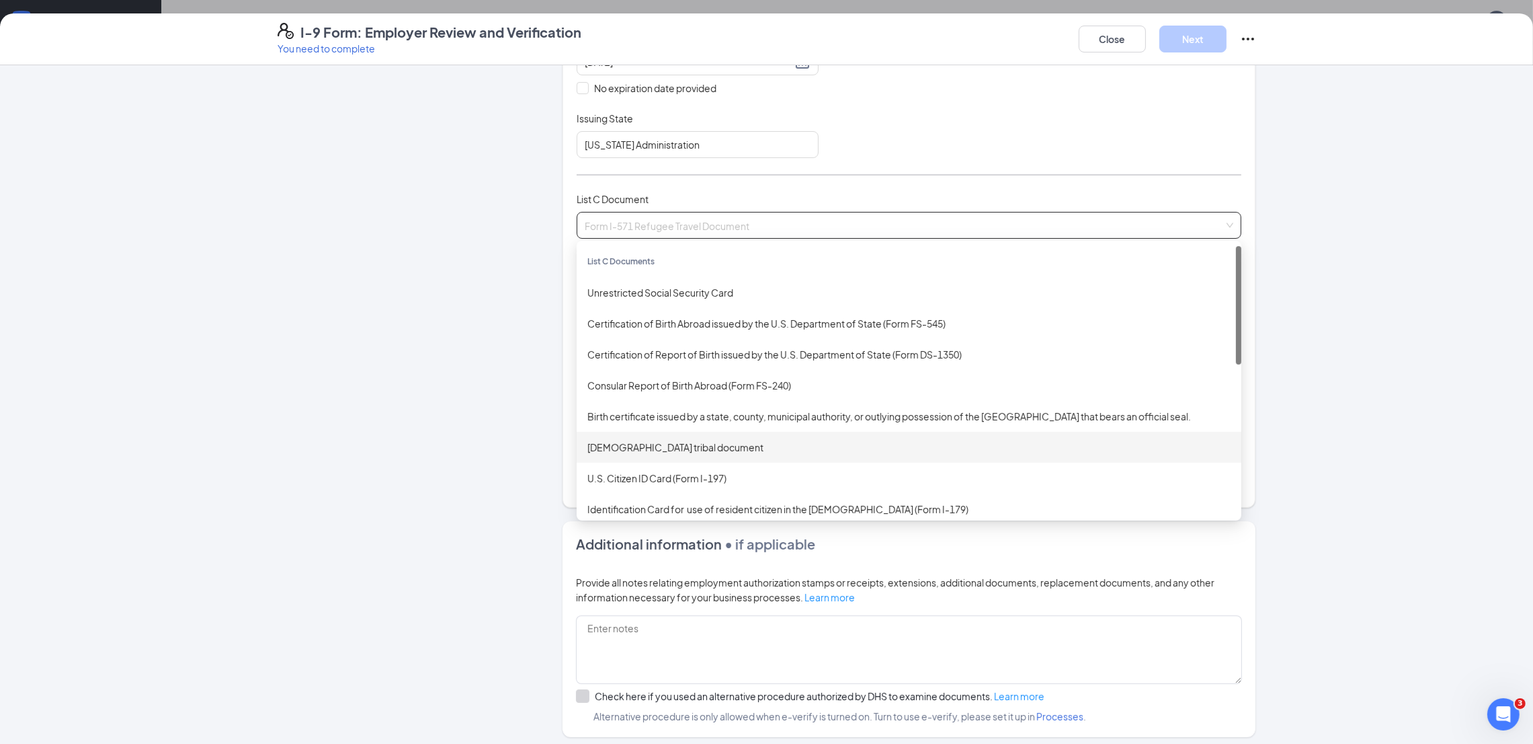
scroll to position [259, 0]
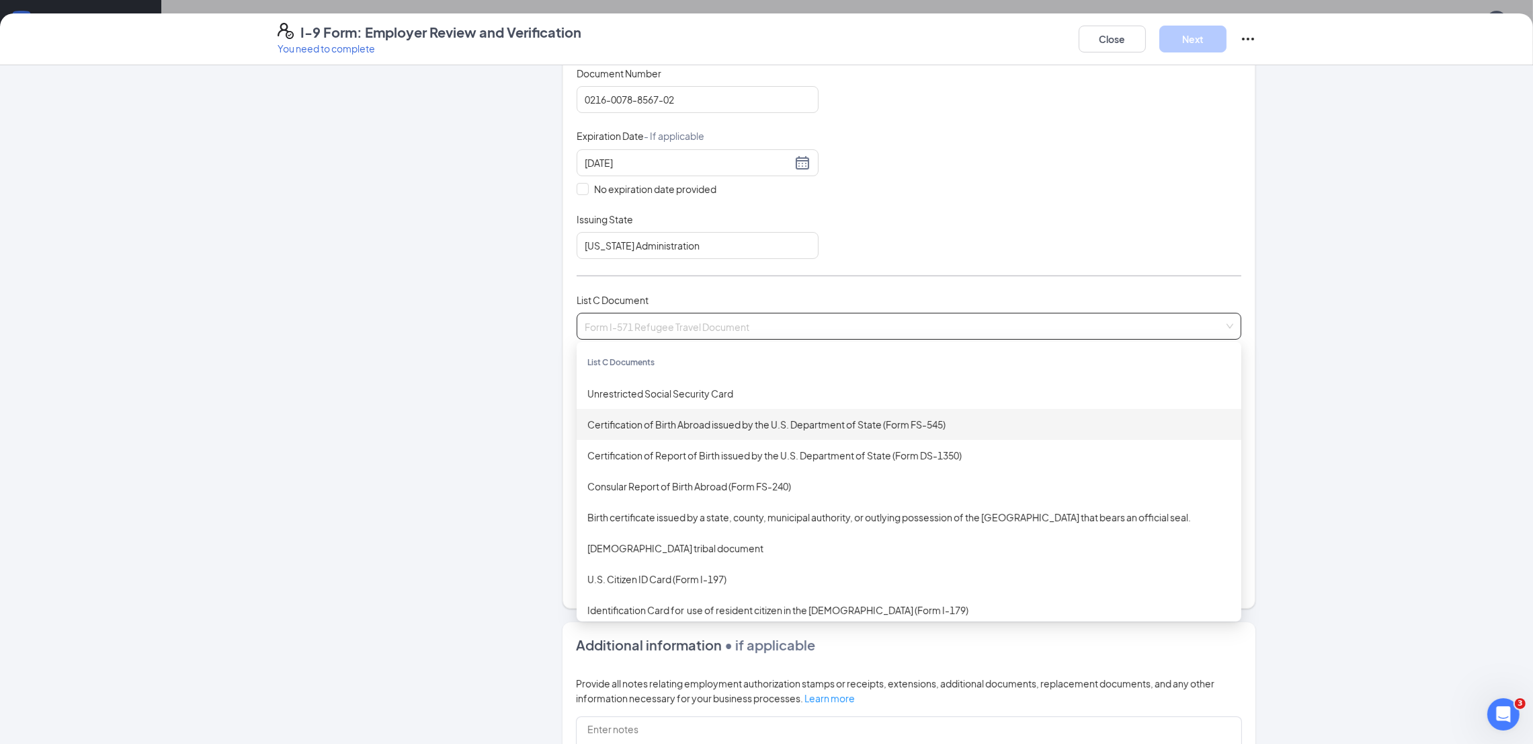
click at [731, 417] on div "Certification of Birth Abroad issued by the U.S. Department of State (Form FS-5…" at bounding box center [909, 424] width 643 height 15
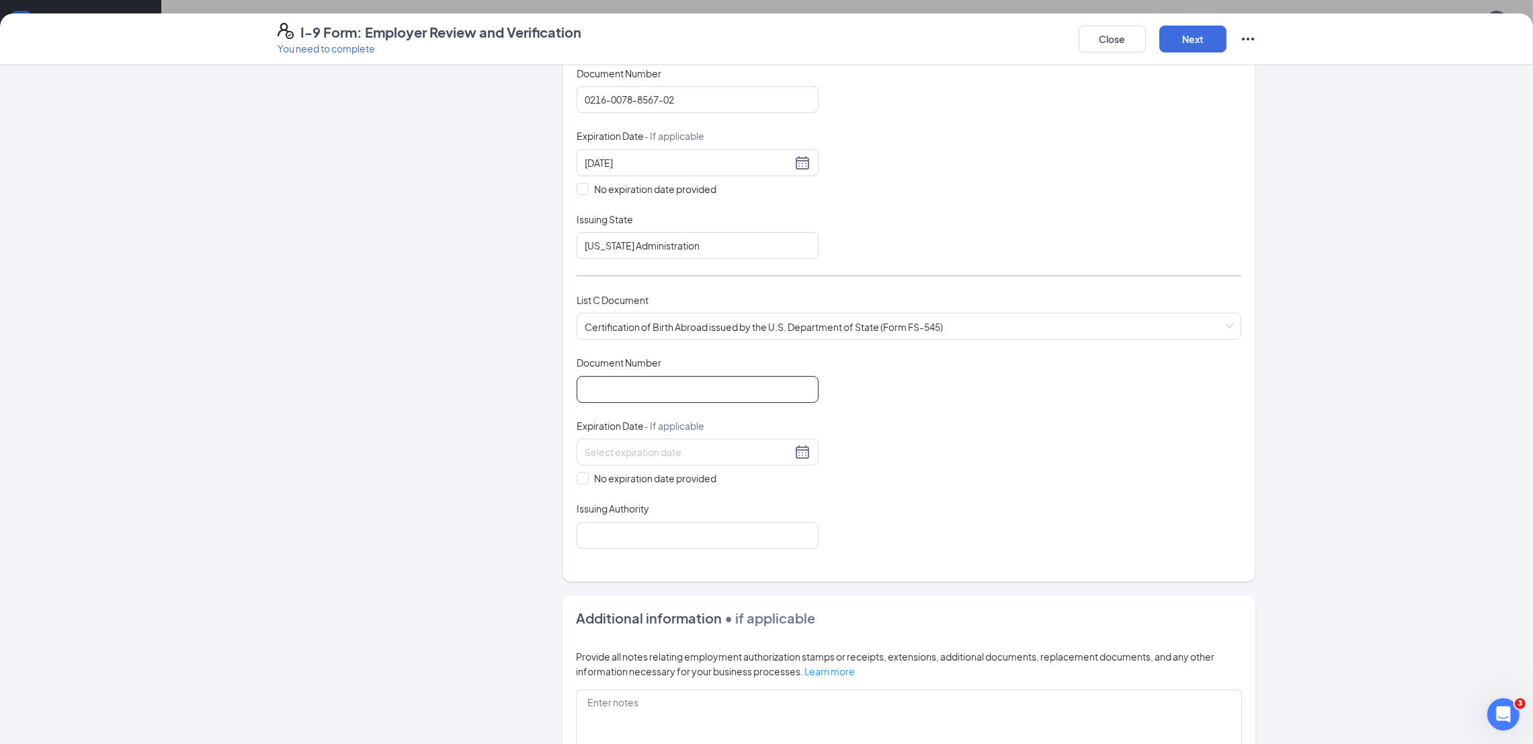
click at [677, 383] on input "Document Number" at bounding box center [698, 389] width 242 height 27
paste input "650028395"
type input "650028395"
click at [791, 452] on div at bounding box center [698, 452] width 226 height 16
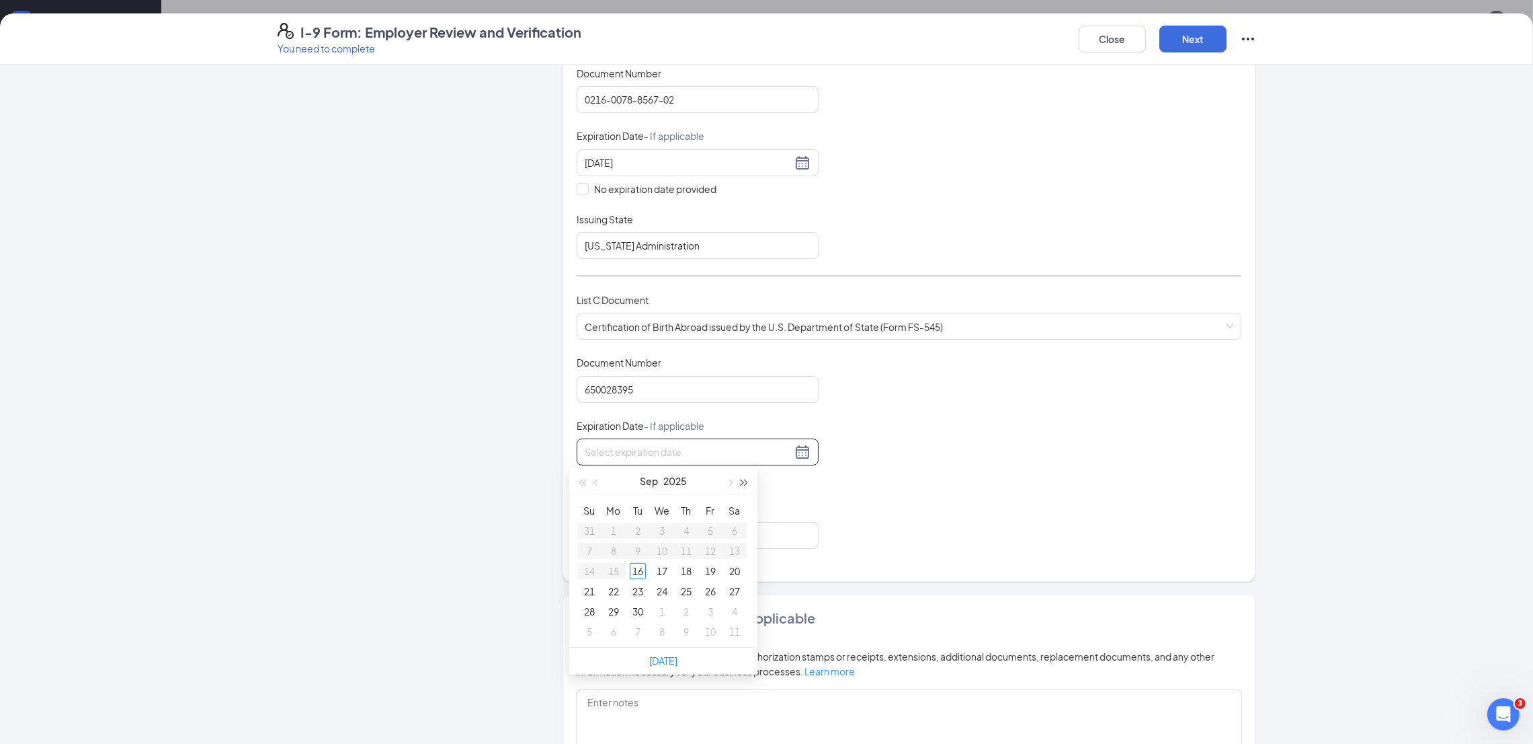
click at [744, 481] on span "button" at bounding box center [745, 482] width 7 height 7
click at [596, 481] on span "button" at bounding box center [597, 482] width 7 height 7
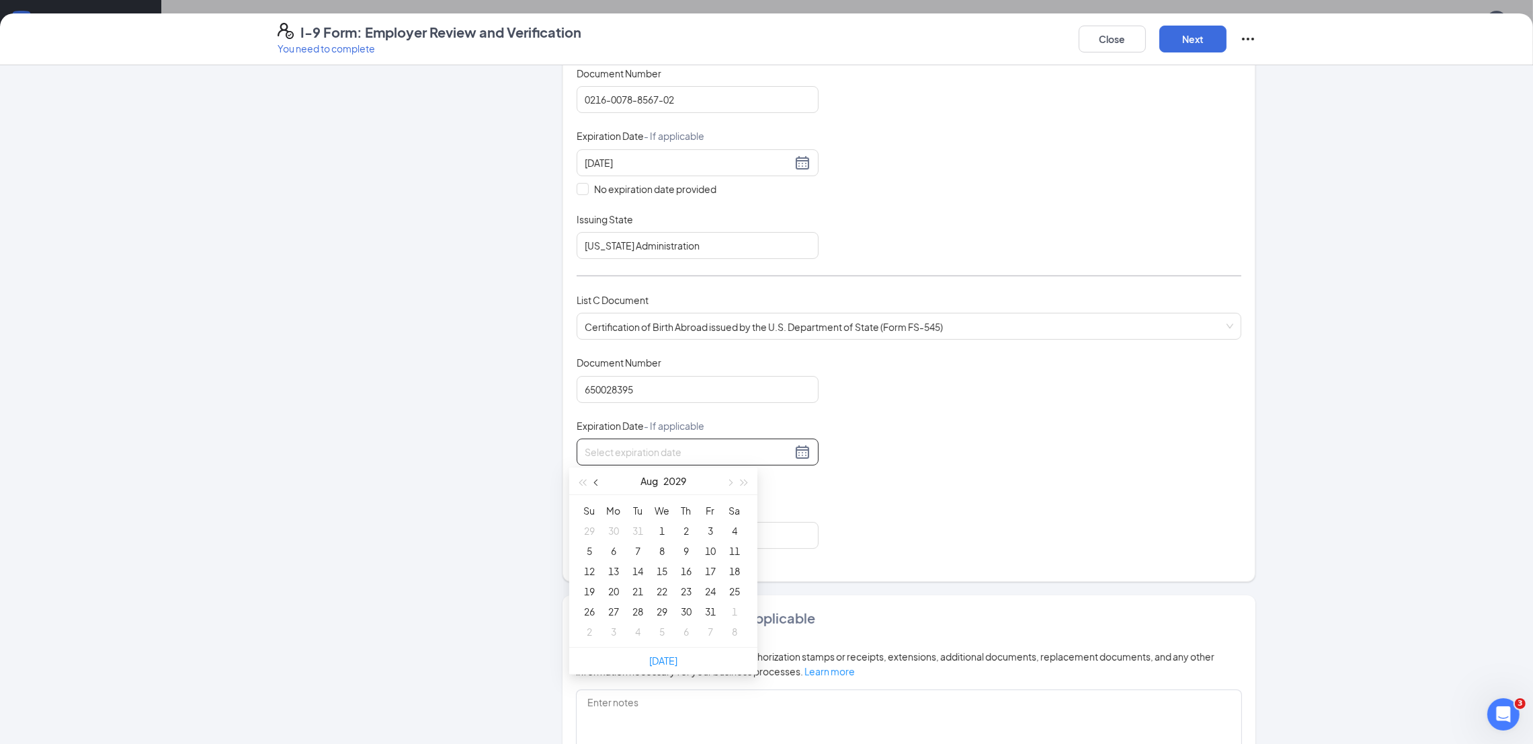
click at [596, 481] on span "button" at bounding box center [597, 482] width 7 height 7
type input "07/17/2029"
click at [635, 566] on div "17" at bounding box center [638, 571] width 16 height 16
click at [620, 541] on input "Issuing Authority" at bounding box center [698, 535] width 242 height 27
click at [741, 538] on input "Issuing Authority" at bounding box center [698, 535] width 242 height 27
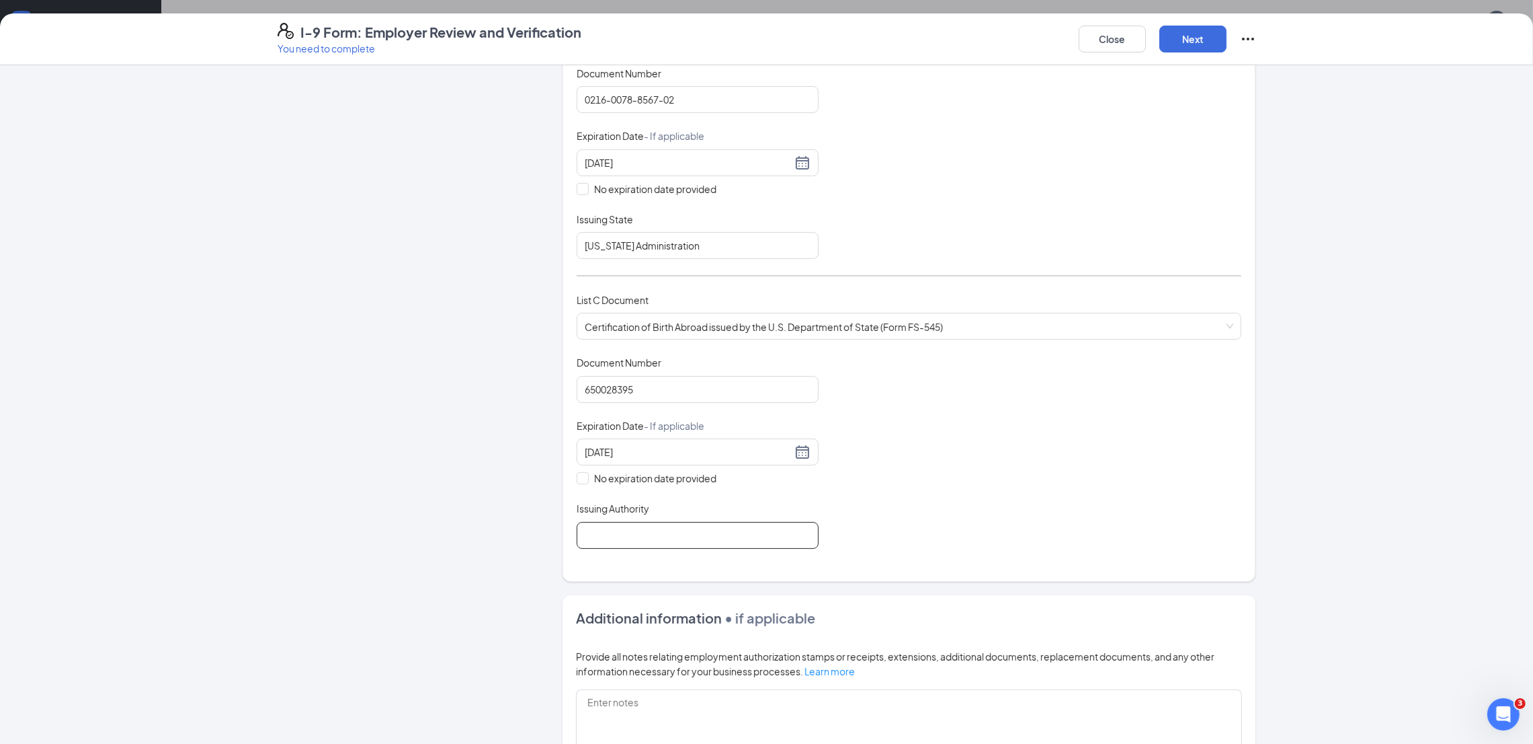
click at [644, 536] on input "Issuing Authority" at bounding box center [698, 535] width 242 height 27
paste input "United States Department of State"
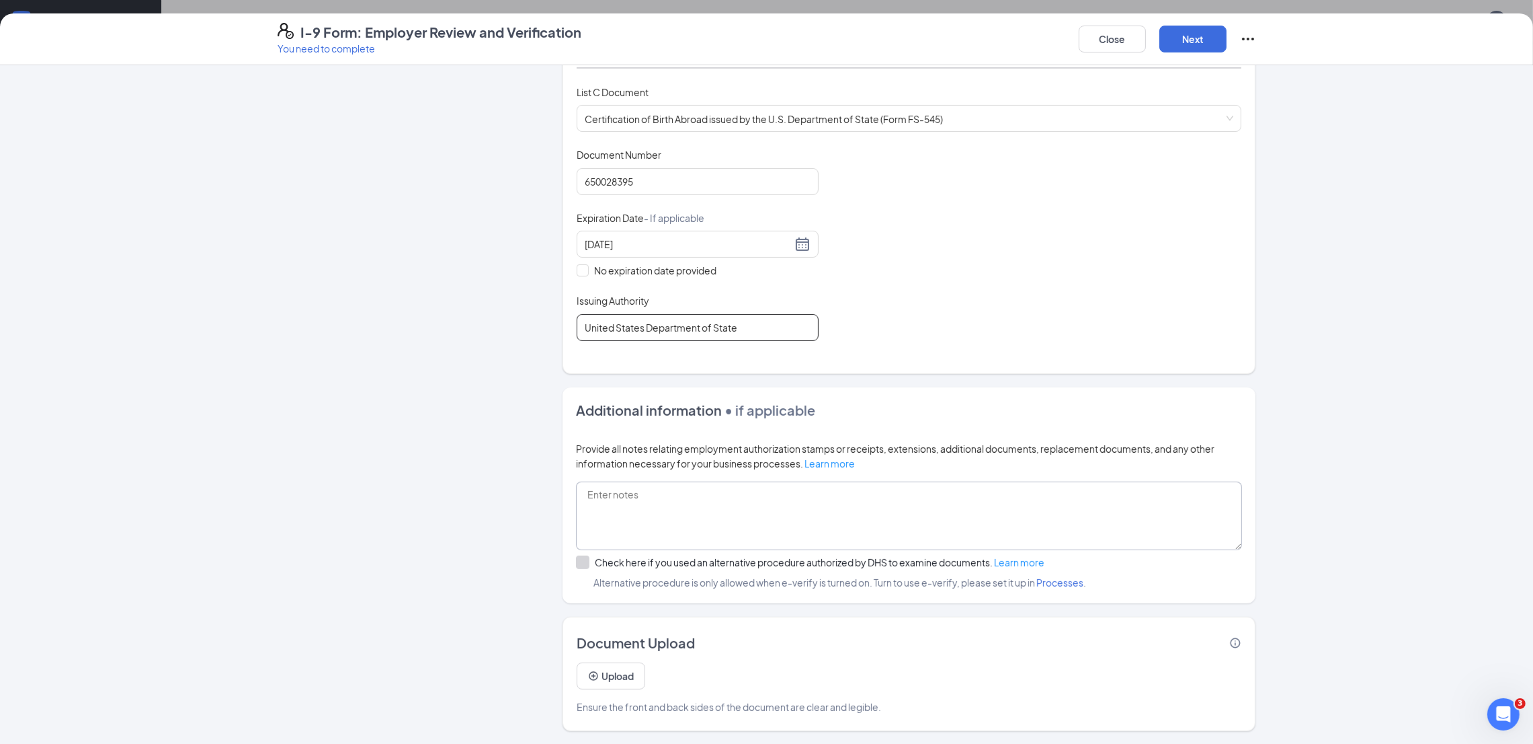
scroll to position [367, 0]
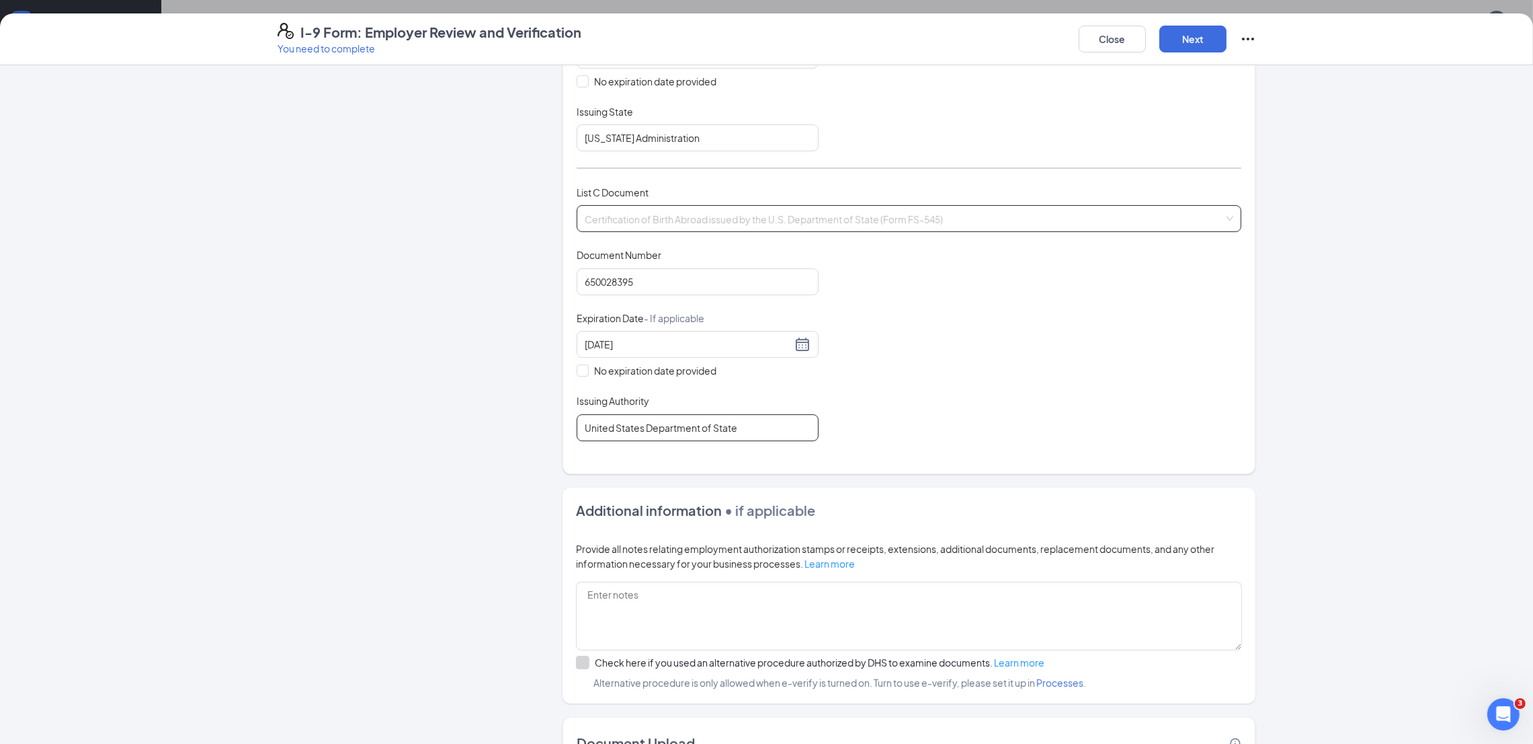
click at [861, 223] on span "Certification of Birth Abroad issued by the U.S. Department of State (Form FS-5…" at bounding box center [909, 219] width 649 height 26
type input "United States Department of State"
click at [861, 223] on span "Certification of Birth Abroad issued by the U.S. Department of State (Form FS-5…" at bounding box center [909, 219] width 649 height 26
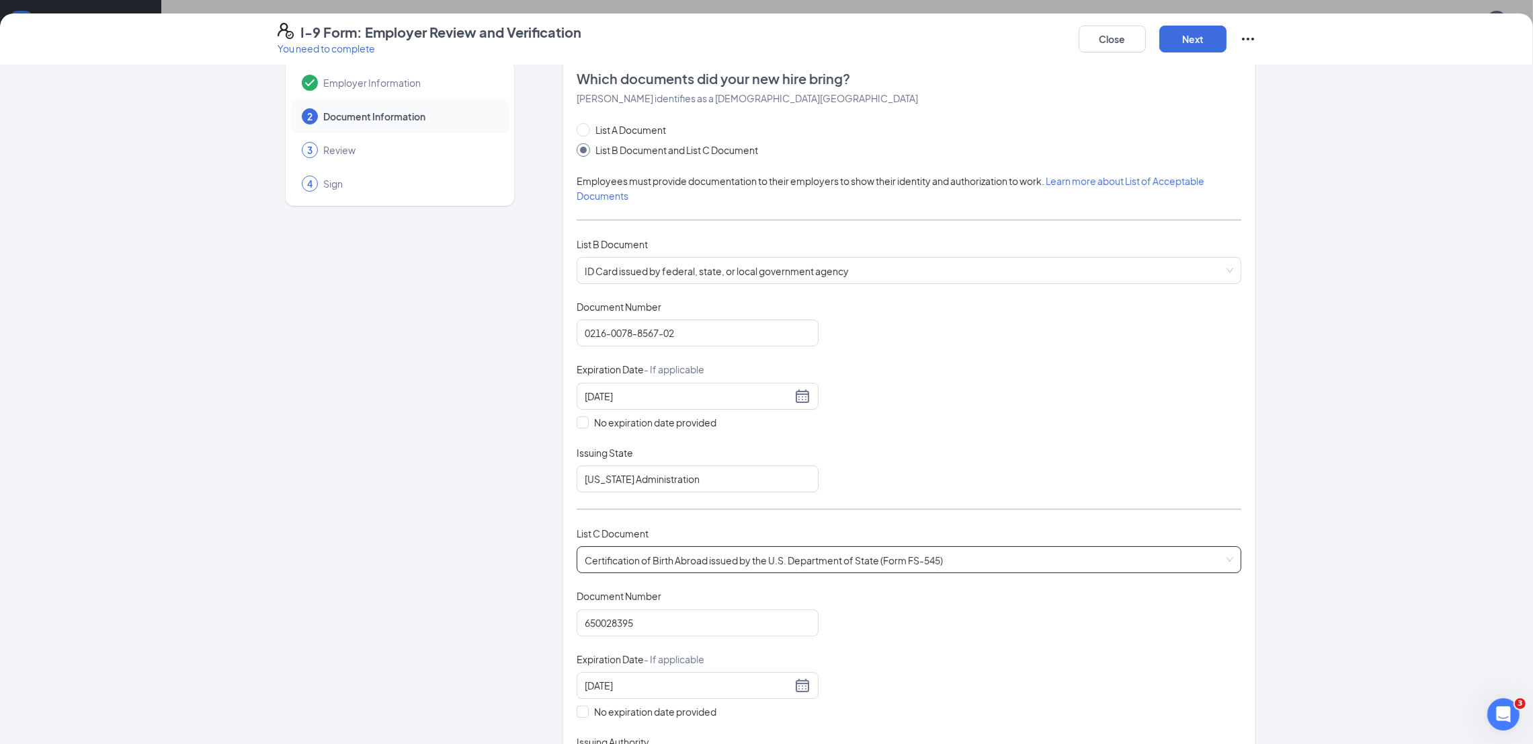
scroll to position [0, 0]
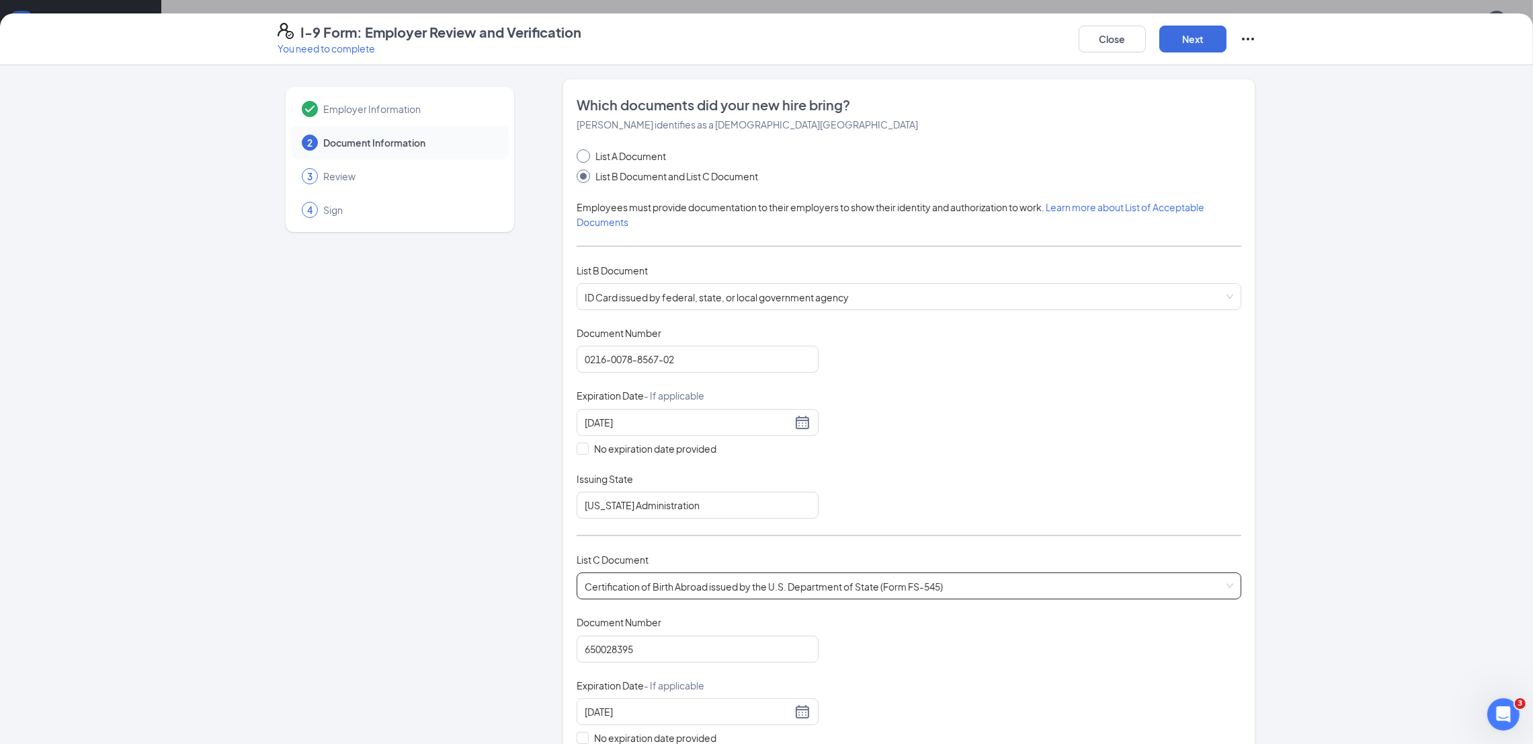
click at [625, 158] on span "List A Document" at bounding box center [630, 156] width 81 height 15
click at [586, 158] on input "List A Document" at bounding box center [581, 153] width 9 height 9
radio input "true"
radio input "false"
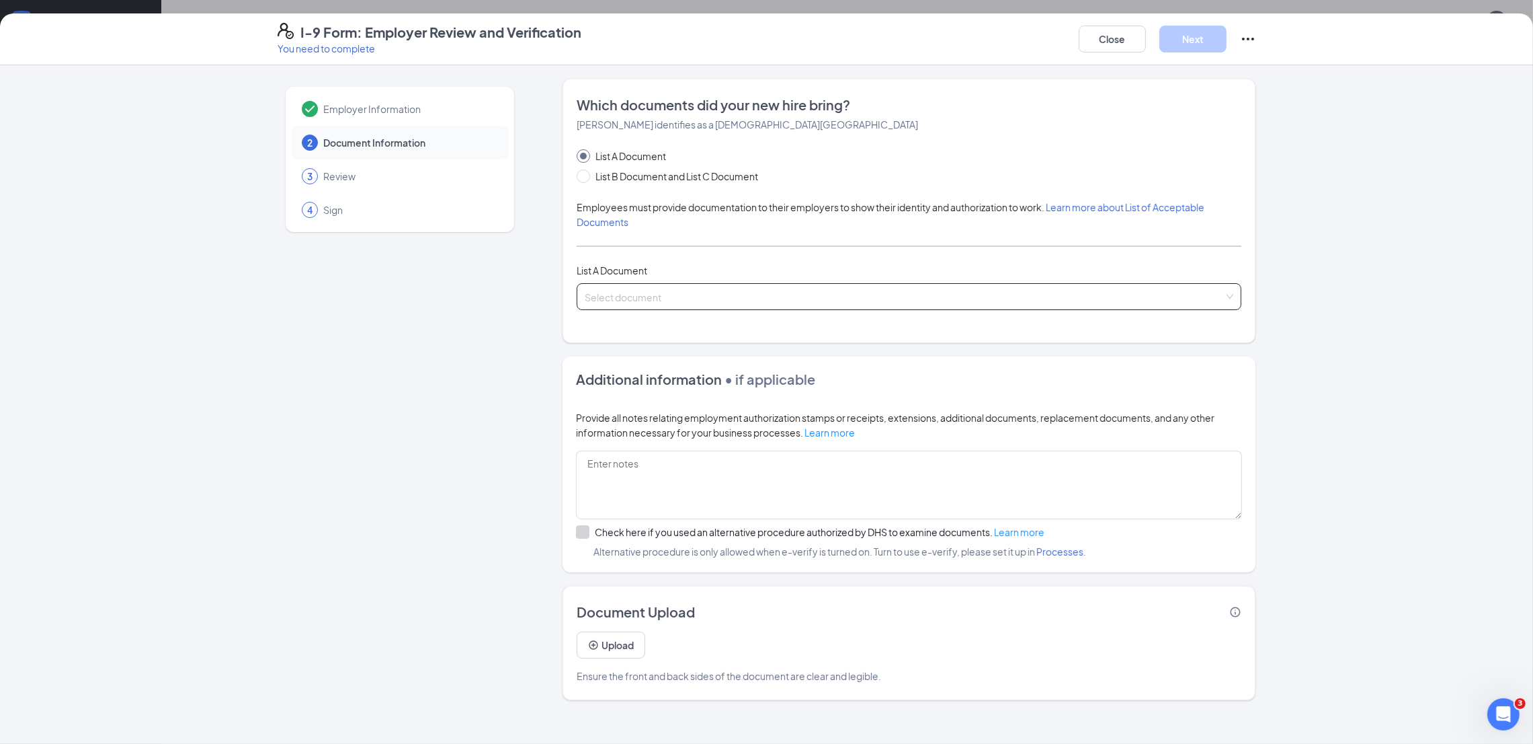
click at [675, 290] on input "search" at bounding box center [904, 294] width 639 height 20
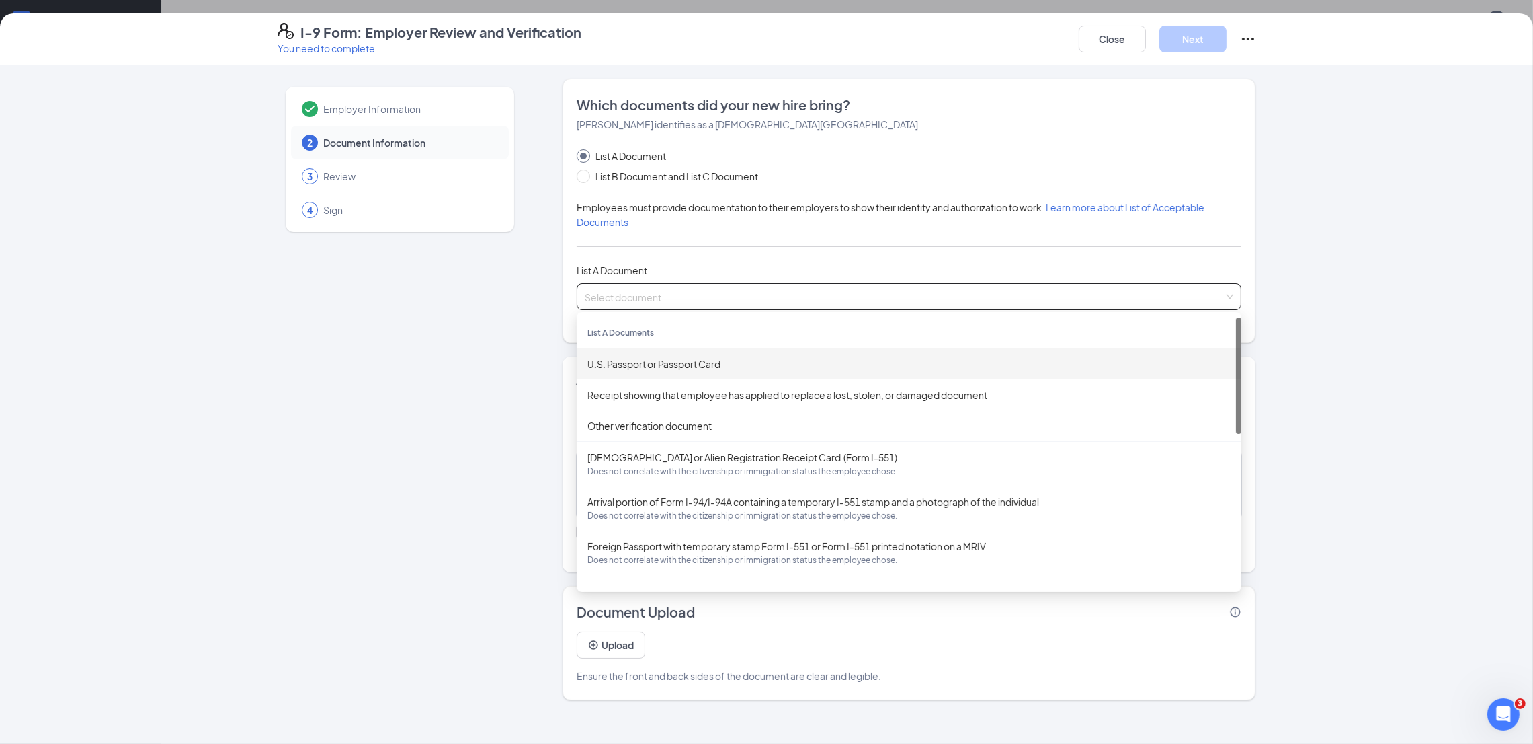
click at [677, 365] on div "U.S. Passport or Passport Card" at bounding box center [909, 363] width 643 height 15
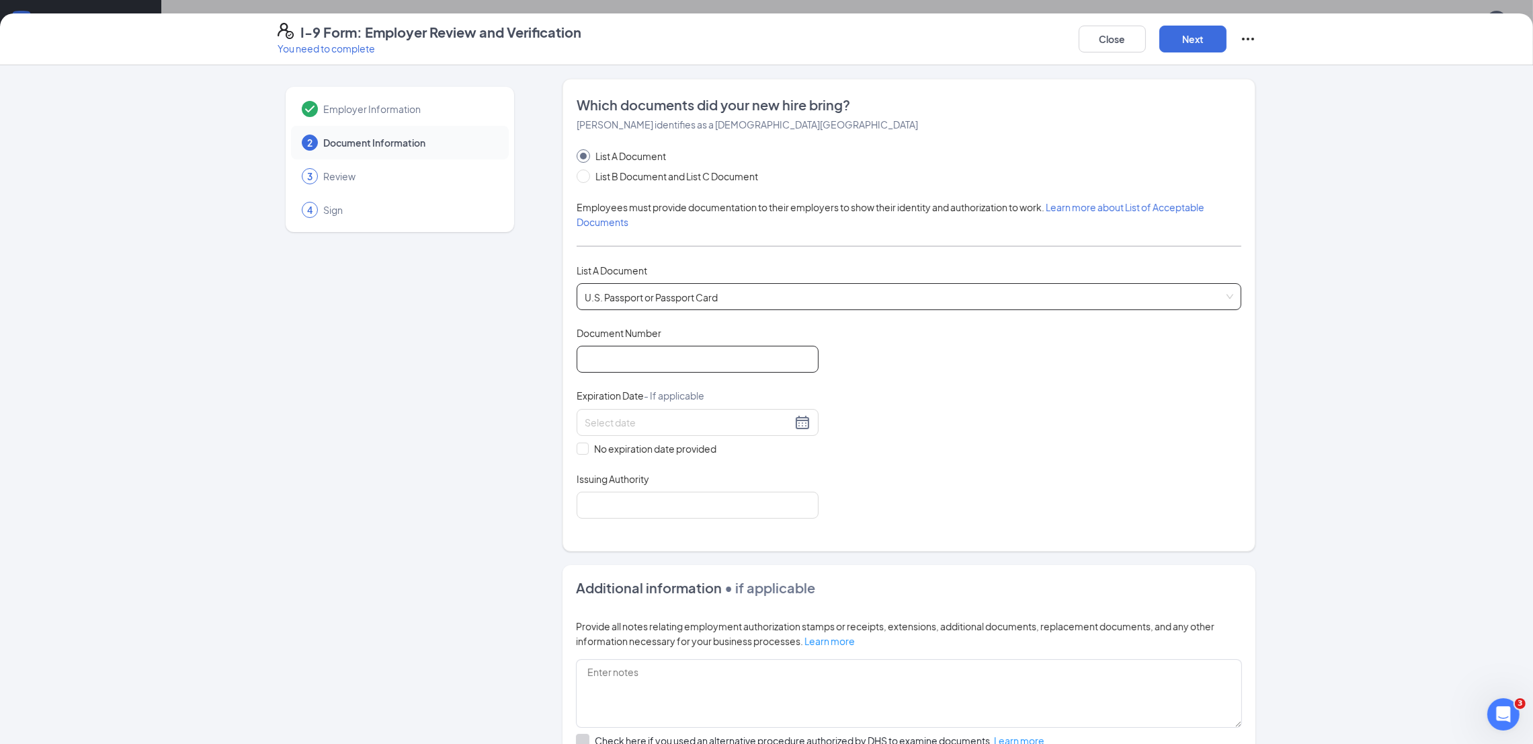
click at [648, 355] on input "Document Number" at bounding box center [698, 359] width 242 height 27
paste input "650028395"
type input "650028395"
click at [623, 424] on input at bounding box center [688, 422] width 207 height 15
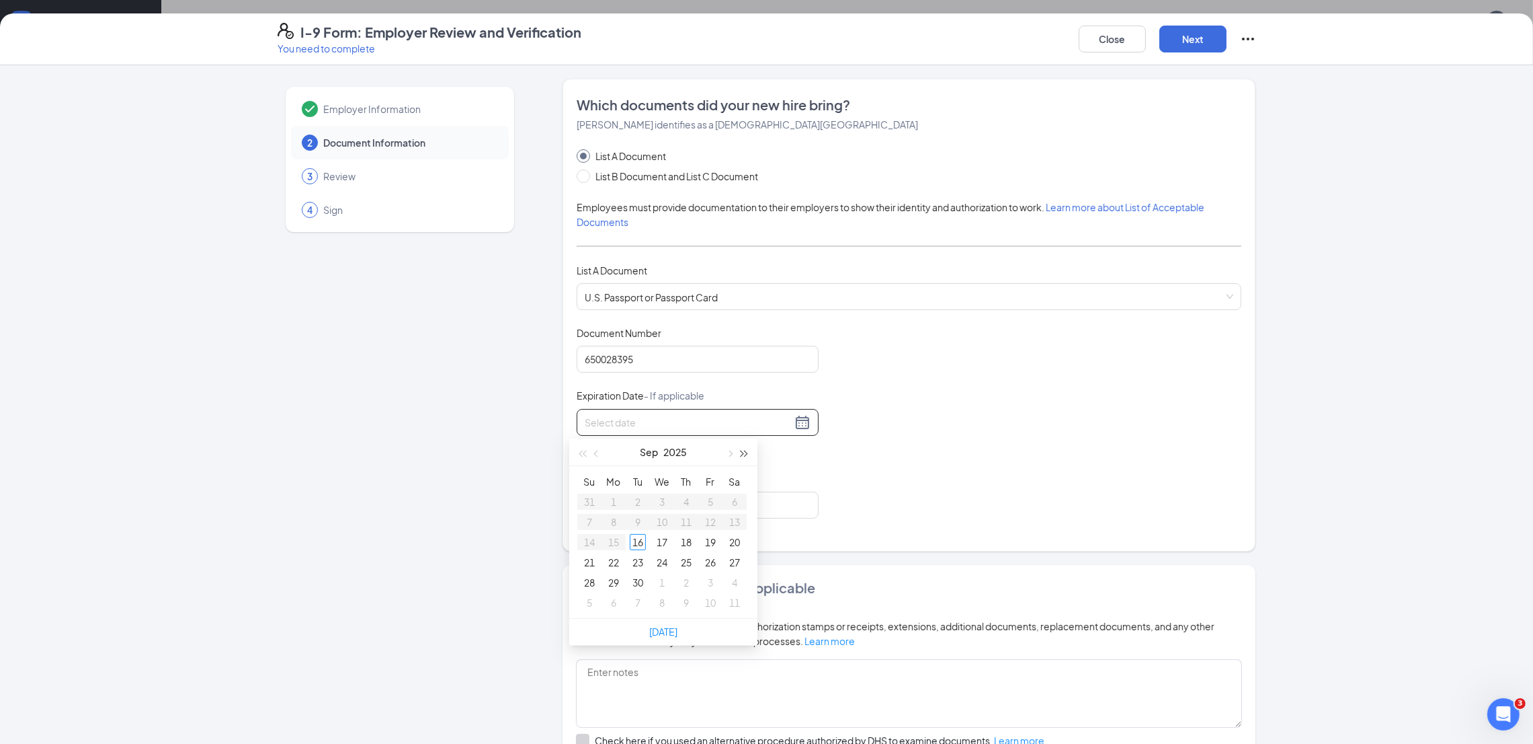
click at [748, 452] on span "button" at bounding box center [745, 453] width 7 height 7
click at [598, 446] on button "button" at bounding box center [597, 451] width 15 height 27
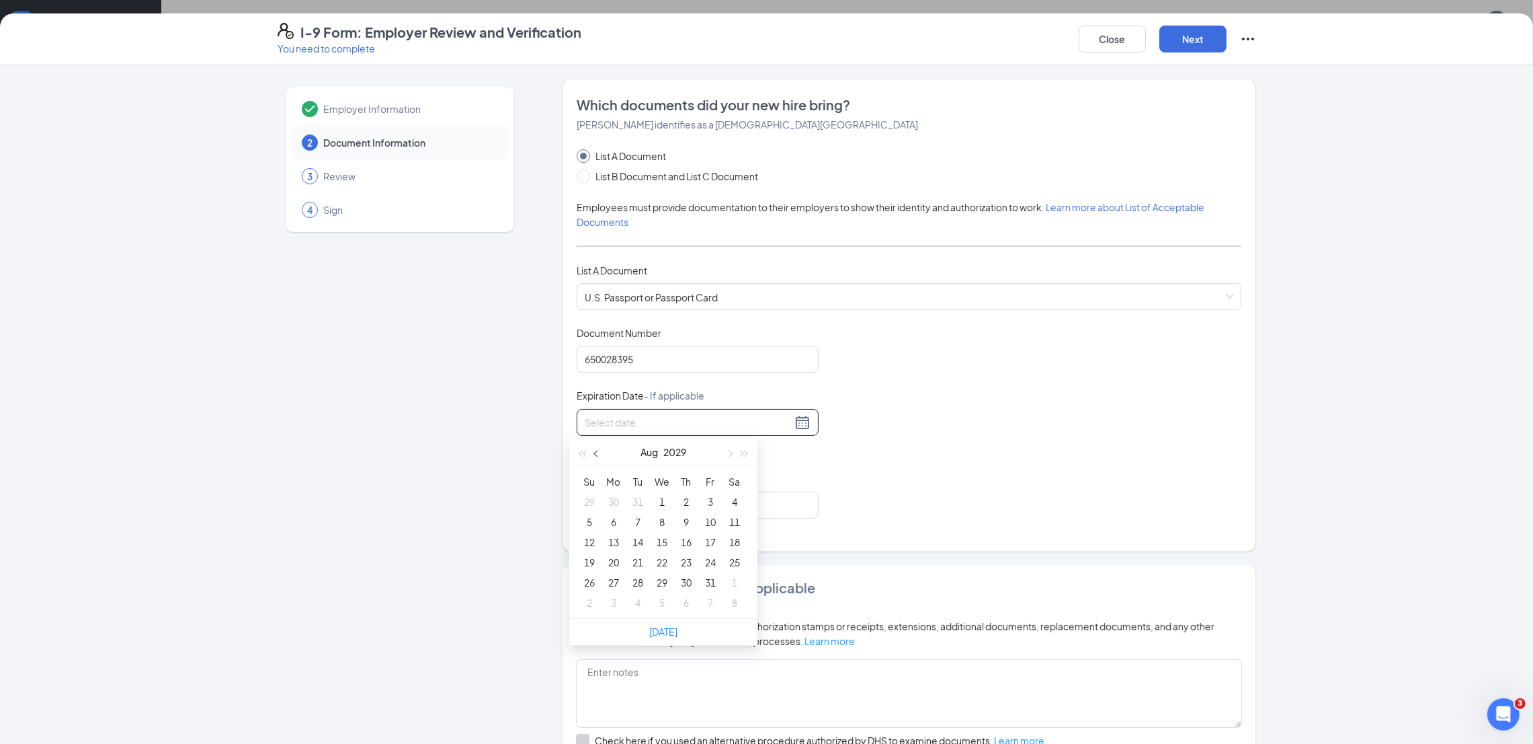
click at [598, 446] on button "button" at bounding box center [597, 451] width 15 height 27
type input "08/05/2029"
type input "07/17/2029"
click at [637, 540] on div "17" at bounding box center [638, 542] width 16 height 16
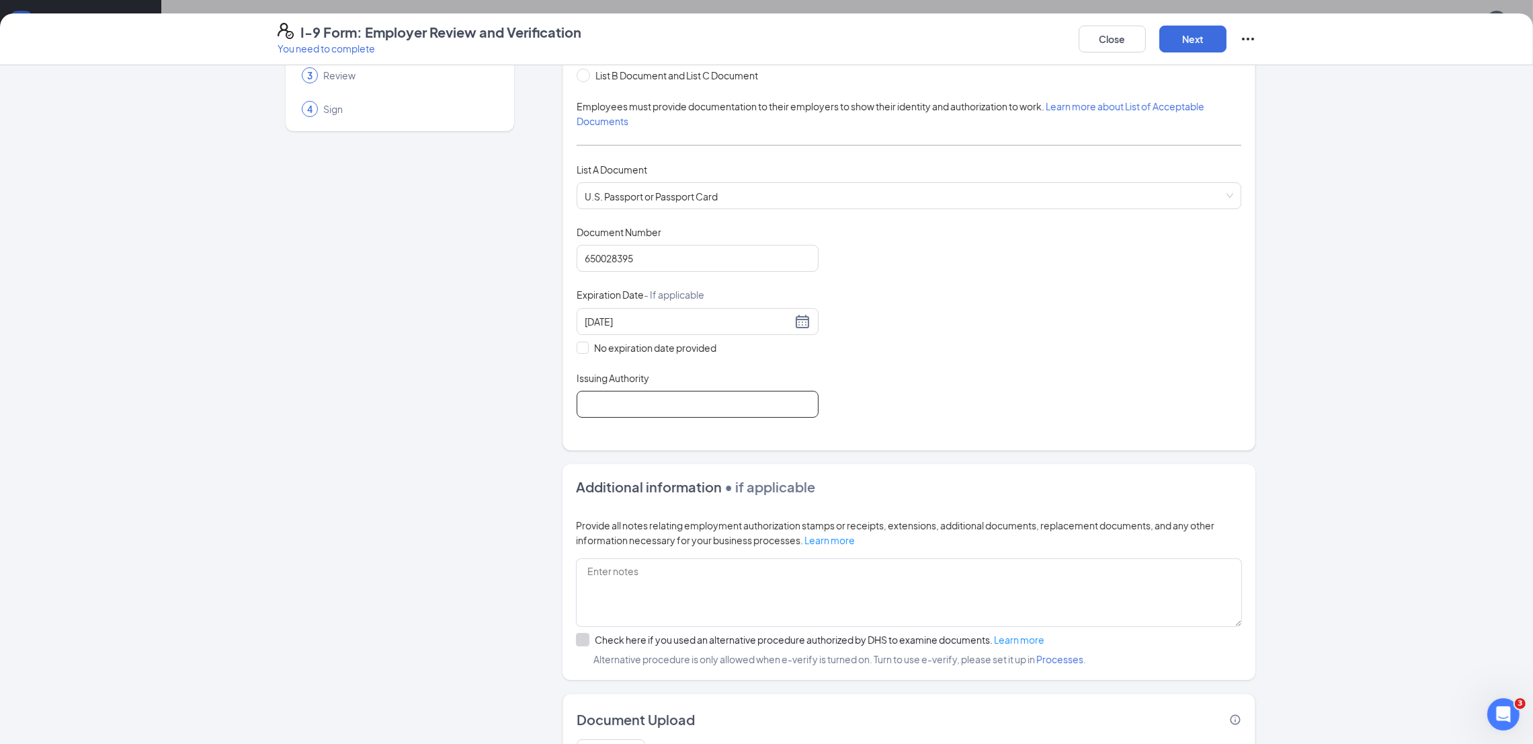
click at [612, 409] on input "Issuing Authority" at bounding box center [698, 404] width 242 height 27
type input "USA Government"
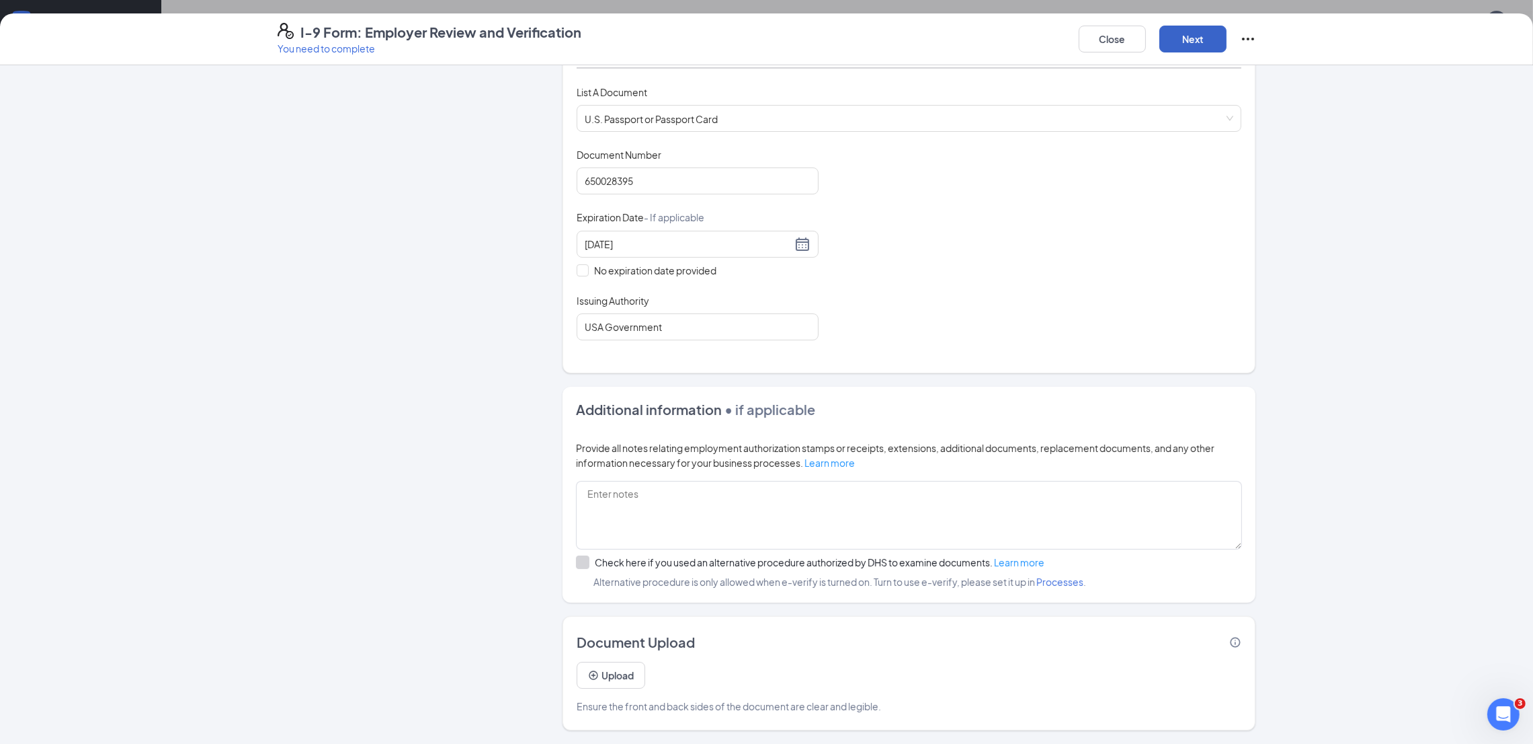
click at [1192, 32] on button "Next" at bounding box center [1193, 39] width 67 height 27
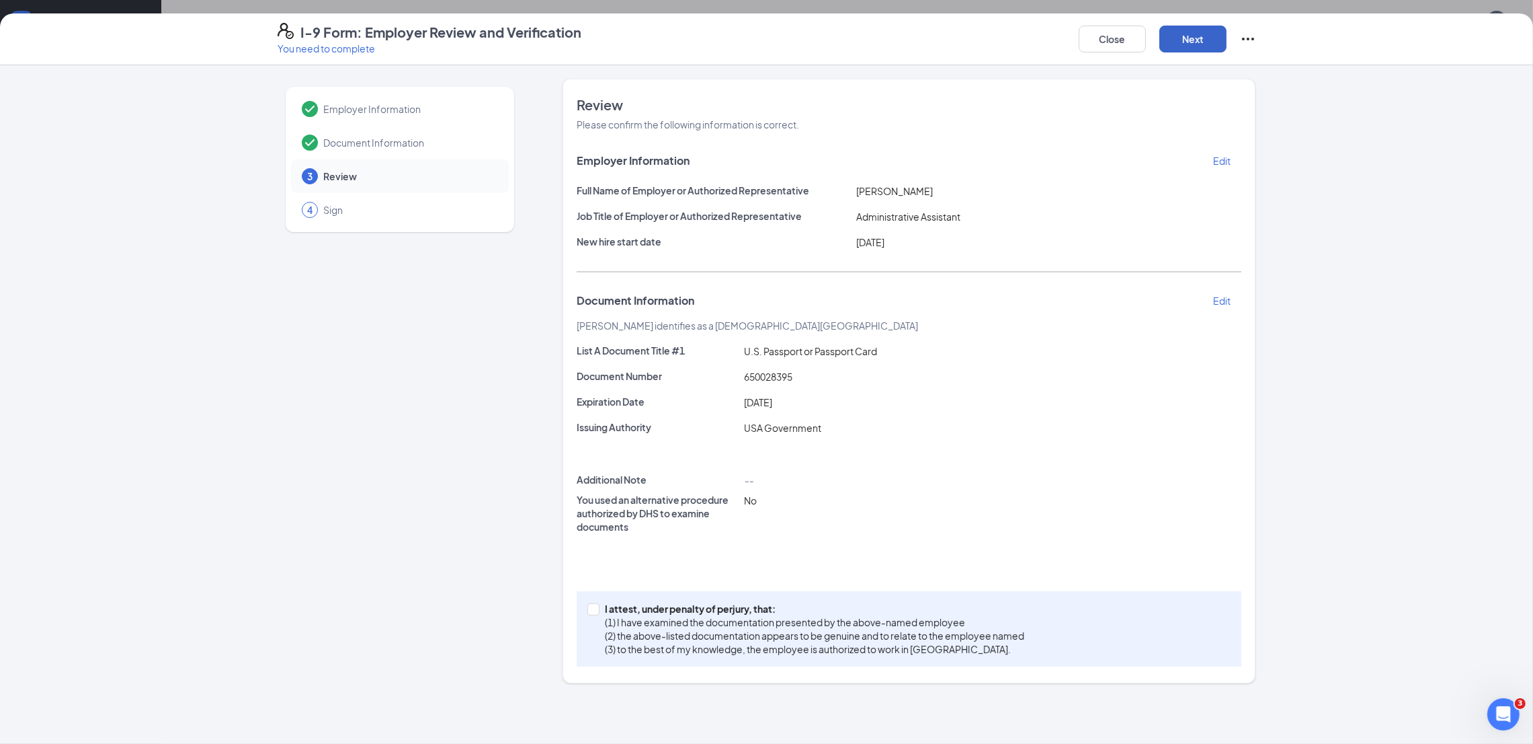
scroll to position [0, 0]
click at [594, 609] on input "I attest, under penalty of perjury, that: (1) I have examined the documentation…" at bounding box center [592, 607] width 9 height 9
checkbox input "true"
click at [1193, 36] on button "Next" at bounding box center [1193, 39] width 67 height 27
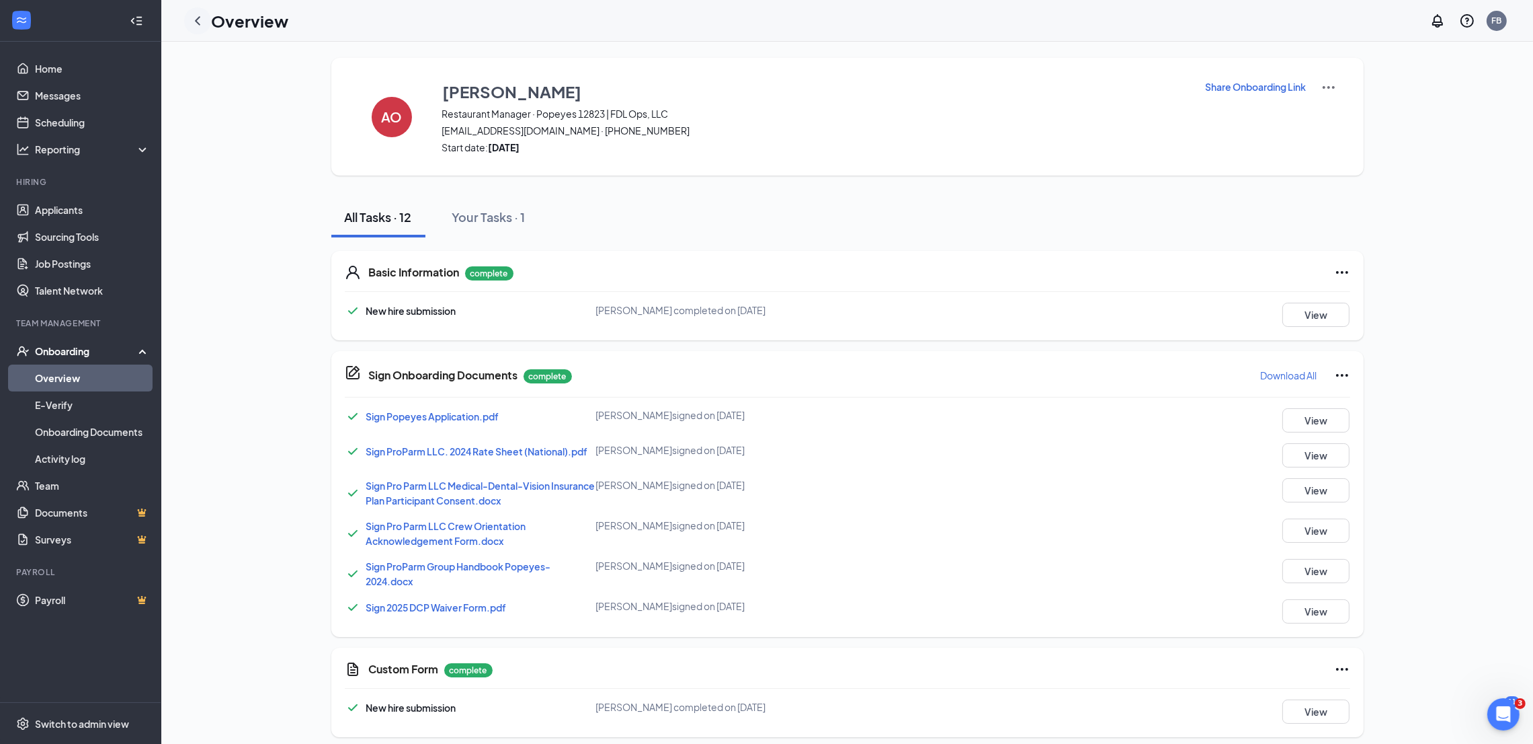
click at [198, 17] on icon "ChevronLeft" at bounding box center [197, 20] width 5 height 9
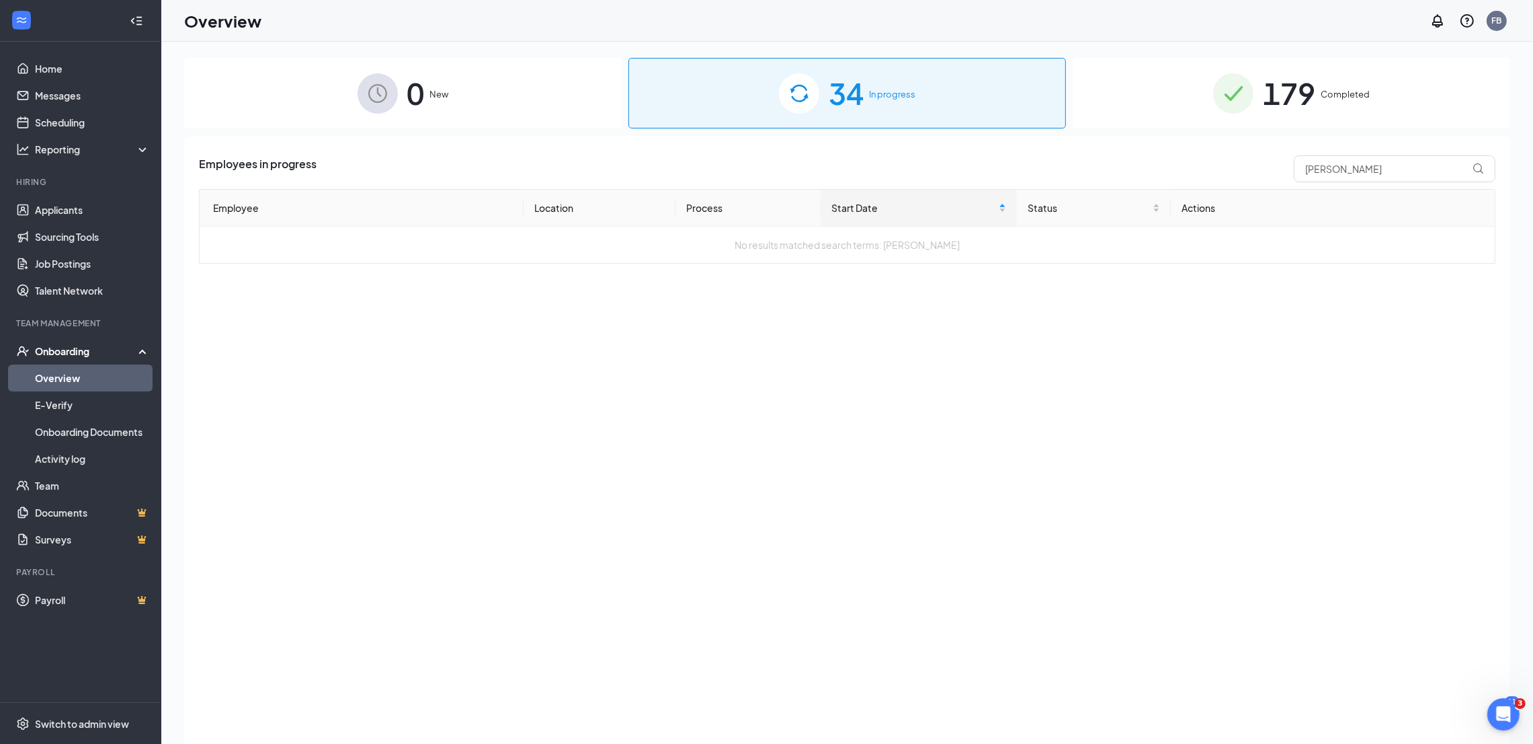
click at [1325, 87] on span "Completed" at bounding box center [1345, 93] width 49 height 13
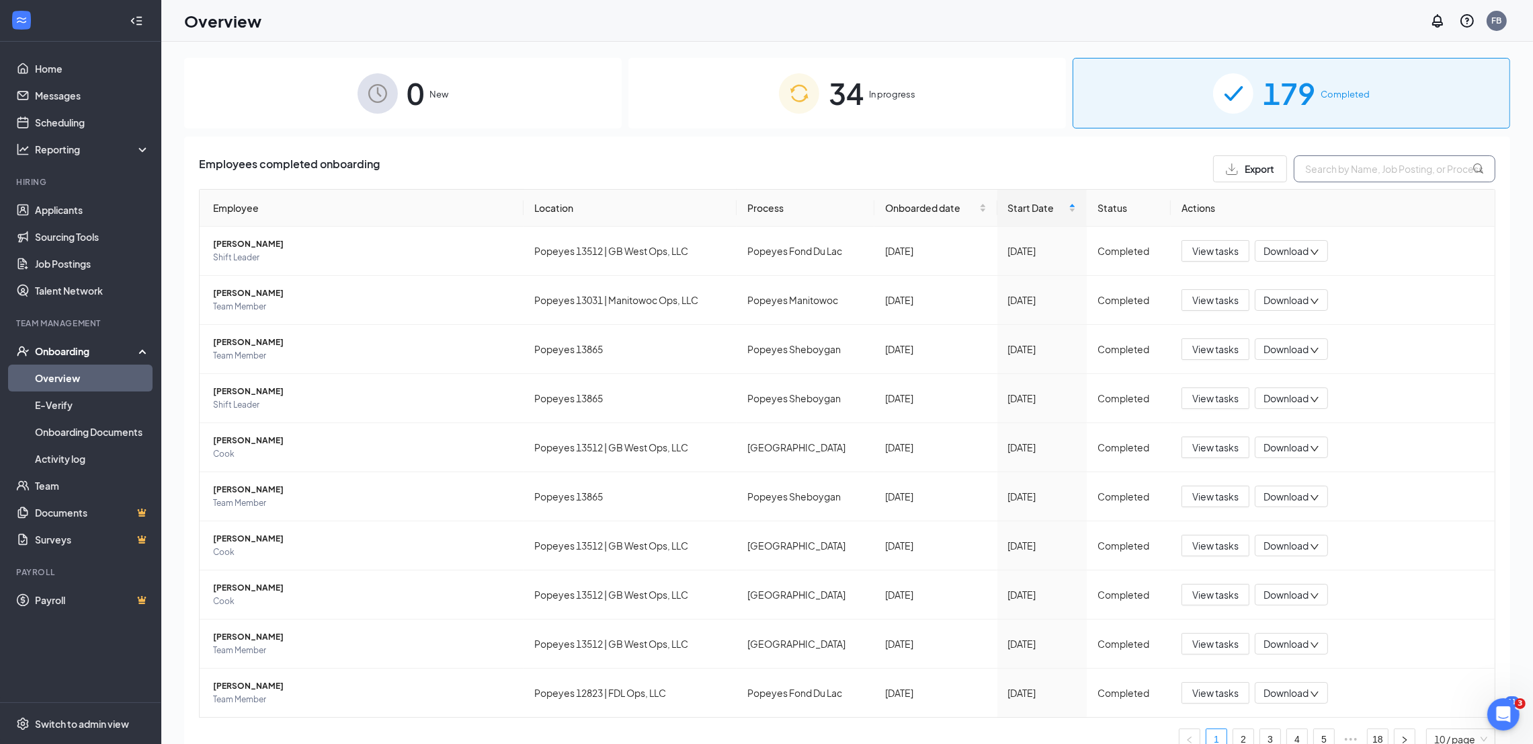
click at [1341, 167] on input "text" at bounding box center [1395, 168] width 202 height 27
click at [1410, 171] on input "text" at bounding box center [1395, 168] width 202 height 27
paste input "[PERSON_NAME] [PERSON_NAME]"
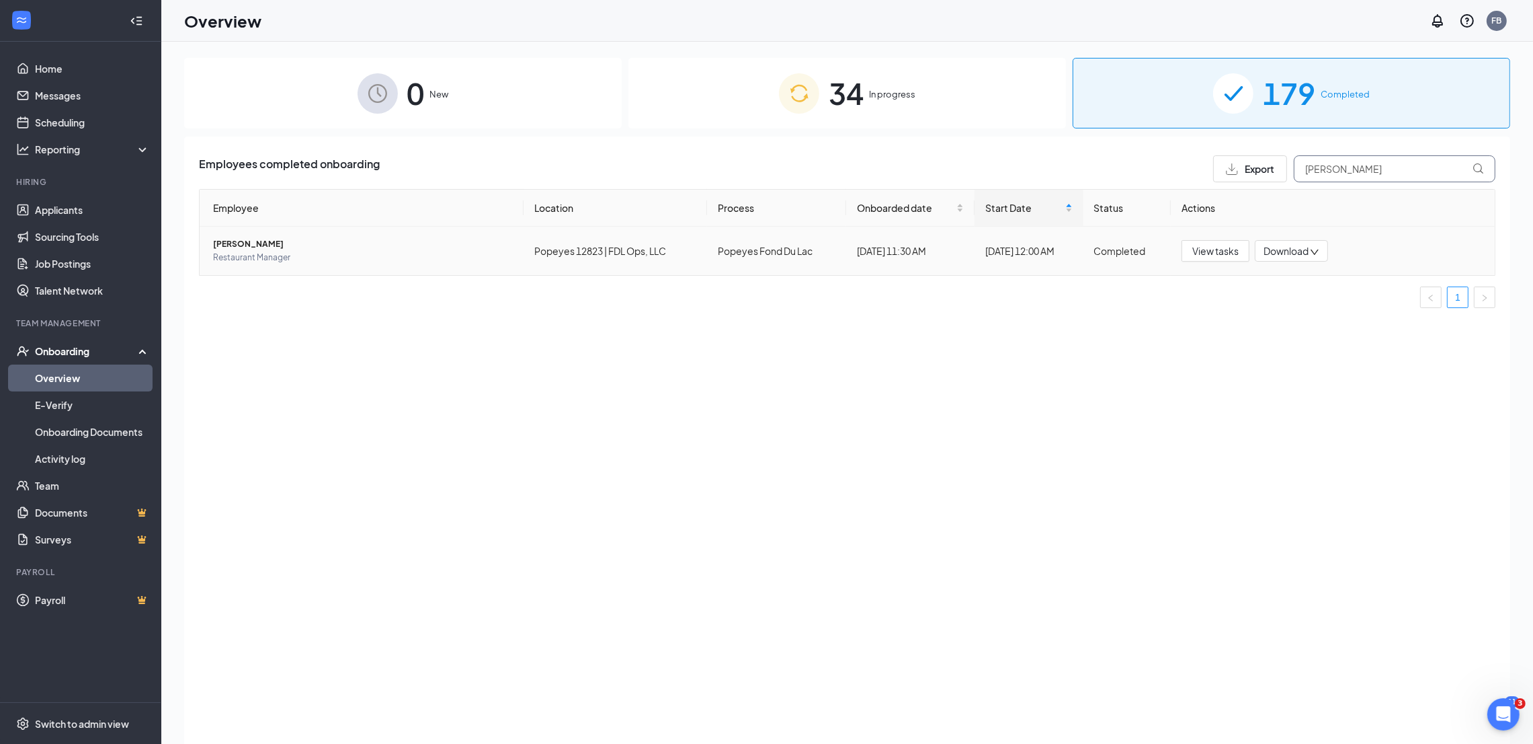
type input "Osborne"
click at [1284, 251] on span "Download" at bounding box center [1286, 251] width 45 height 14
click at [1302, 306] on div "Download files" at bounding box center [1336, 313] width 145 height 16
